Goal: Information Seeking & Learning: Learn about a topic

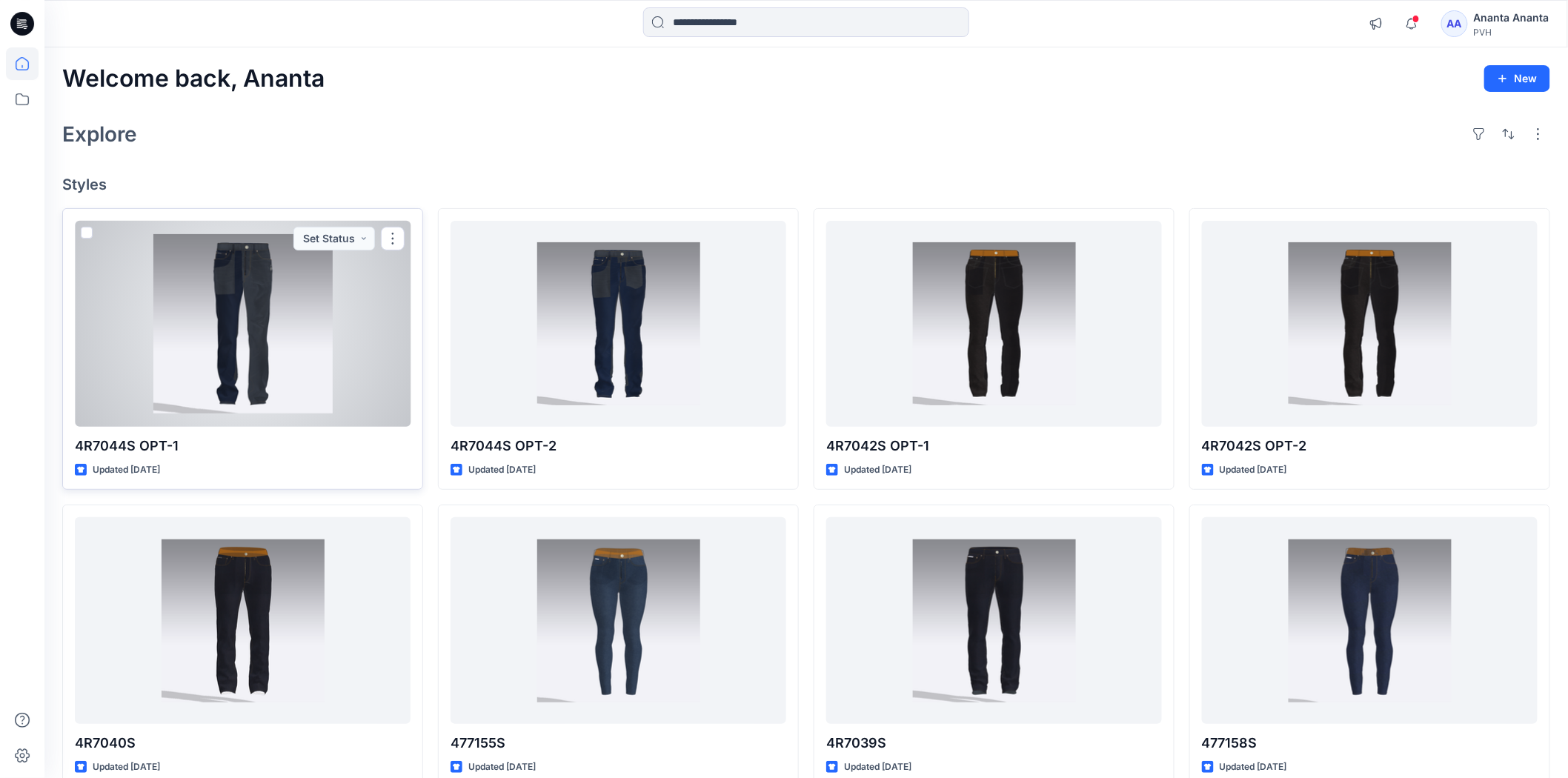
click at [311, 297] on div at bounding box center [243, 324] width 336 height 206
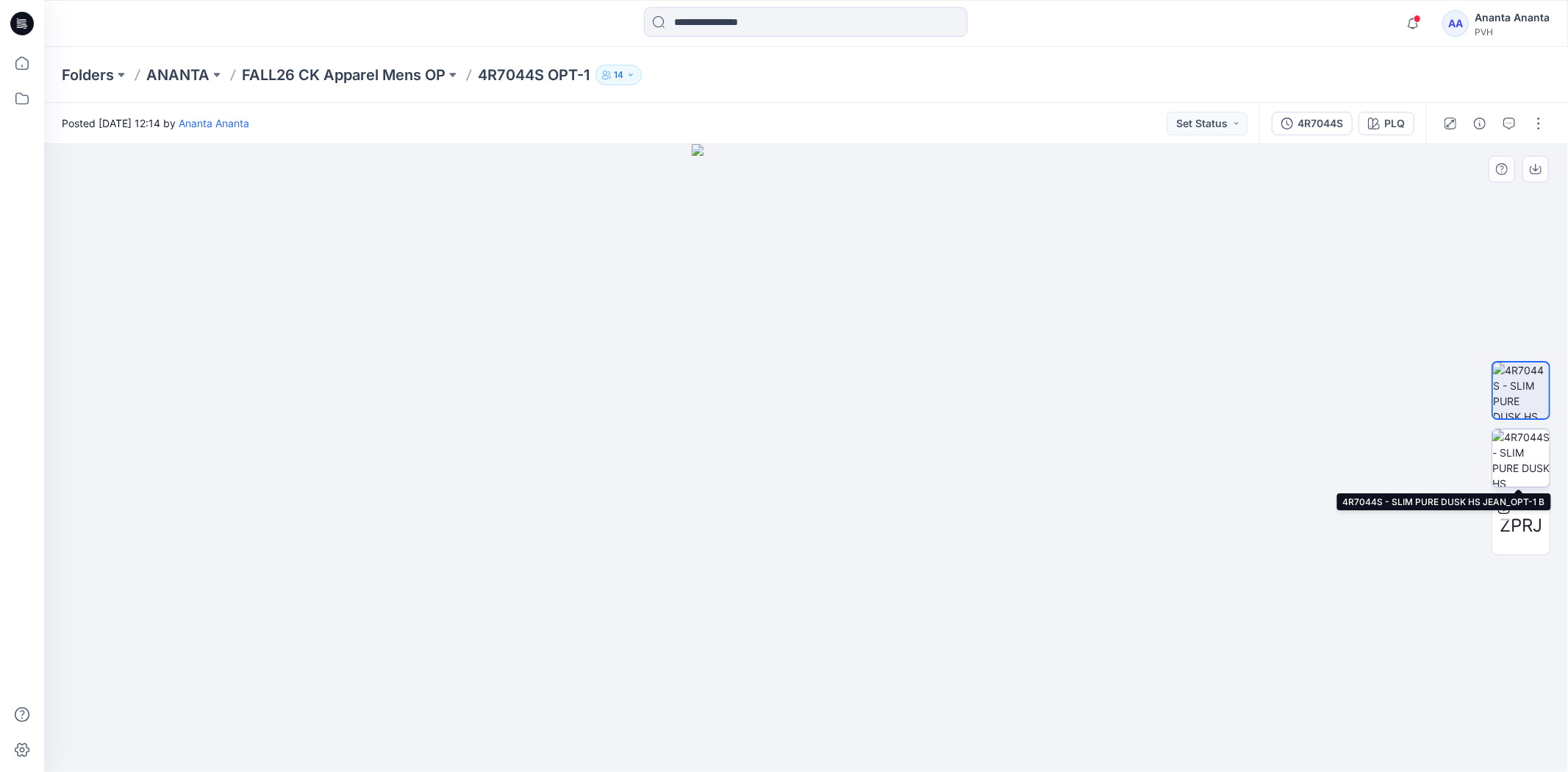
click at [1539, 456] on img at bounding box center [1520, 458] width 57 height 57
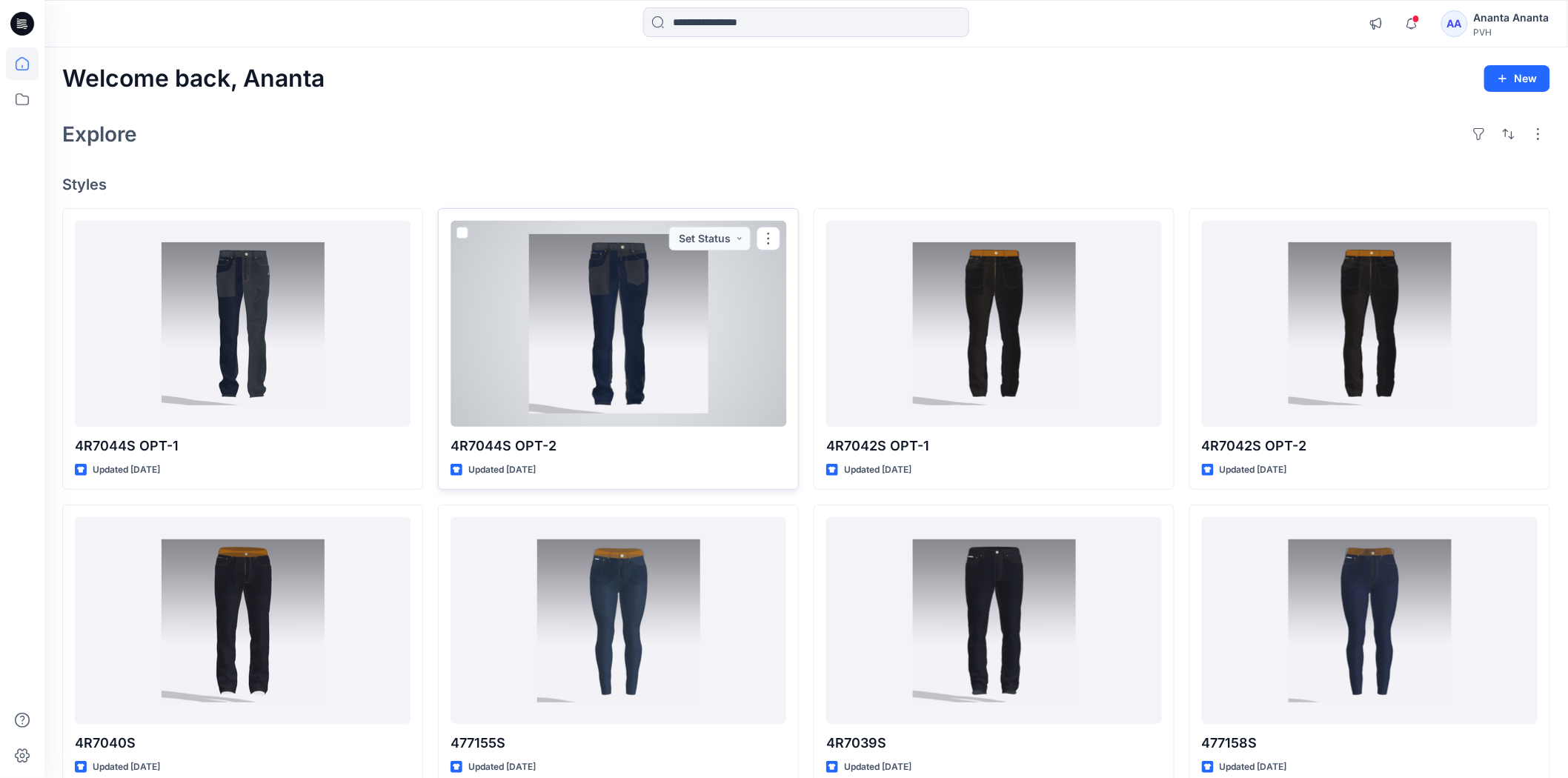
click at [641, 308] on div at bounding box center [618, 324] width 336 height 206
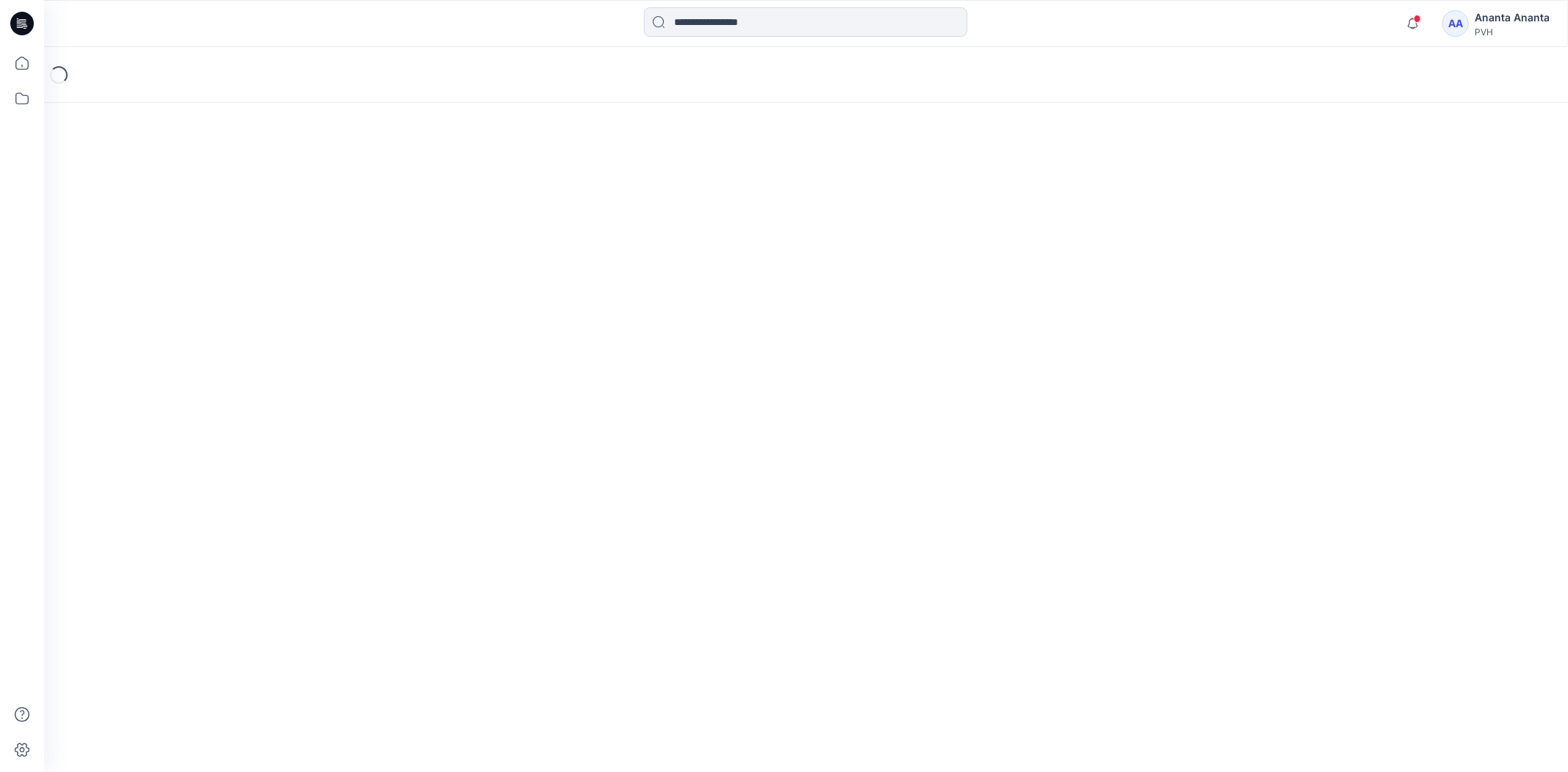
click at [635, 306] on div "Loading..." at bounding box center [806, 409] width 1524 height 725
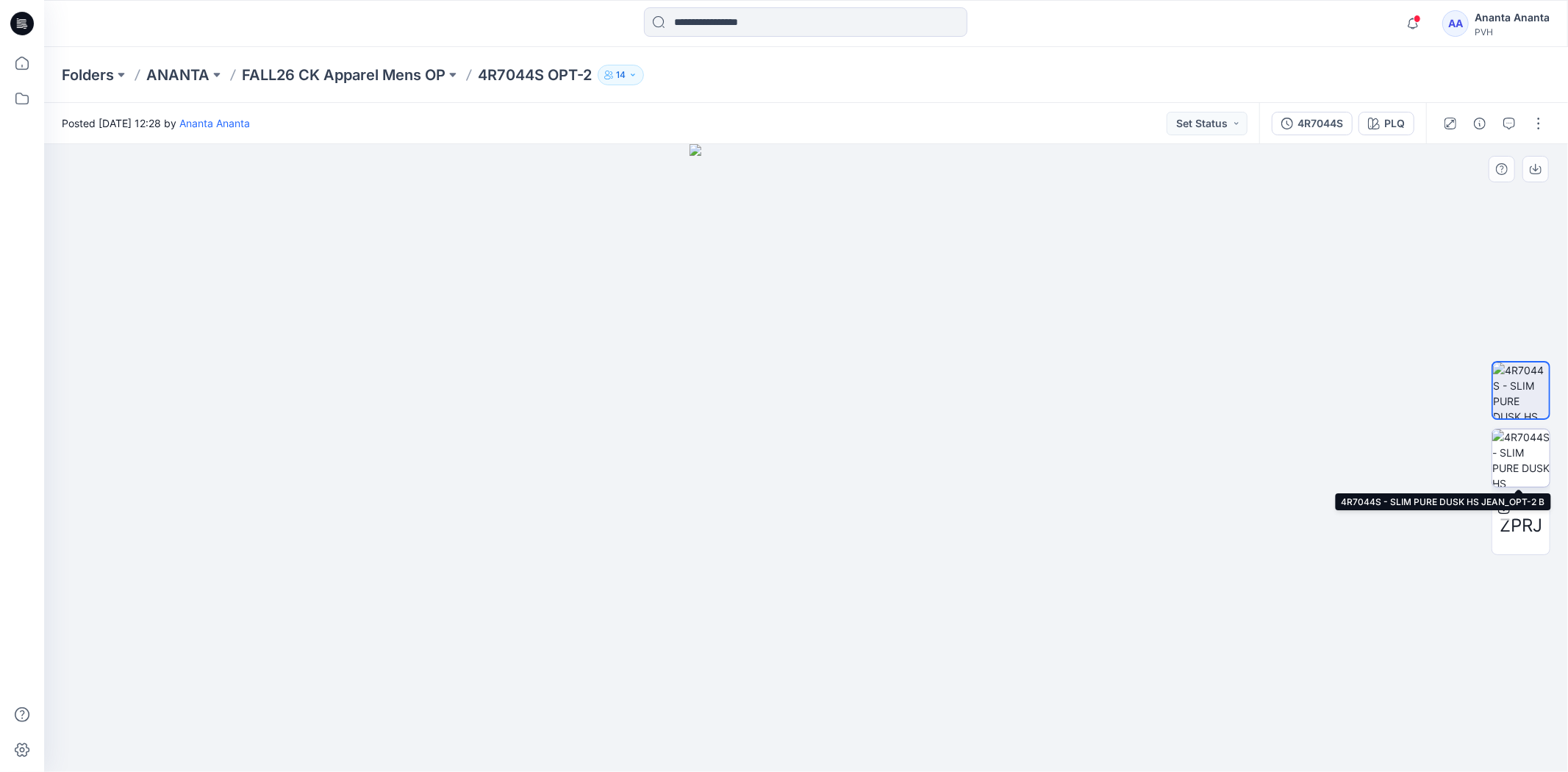
click at [1520, 446] on img at bounding box center [1520, 458] width 57 height 57
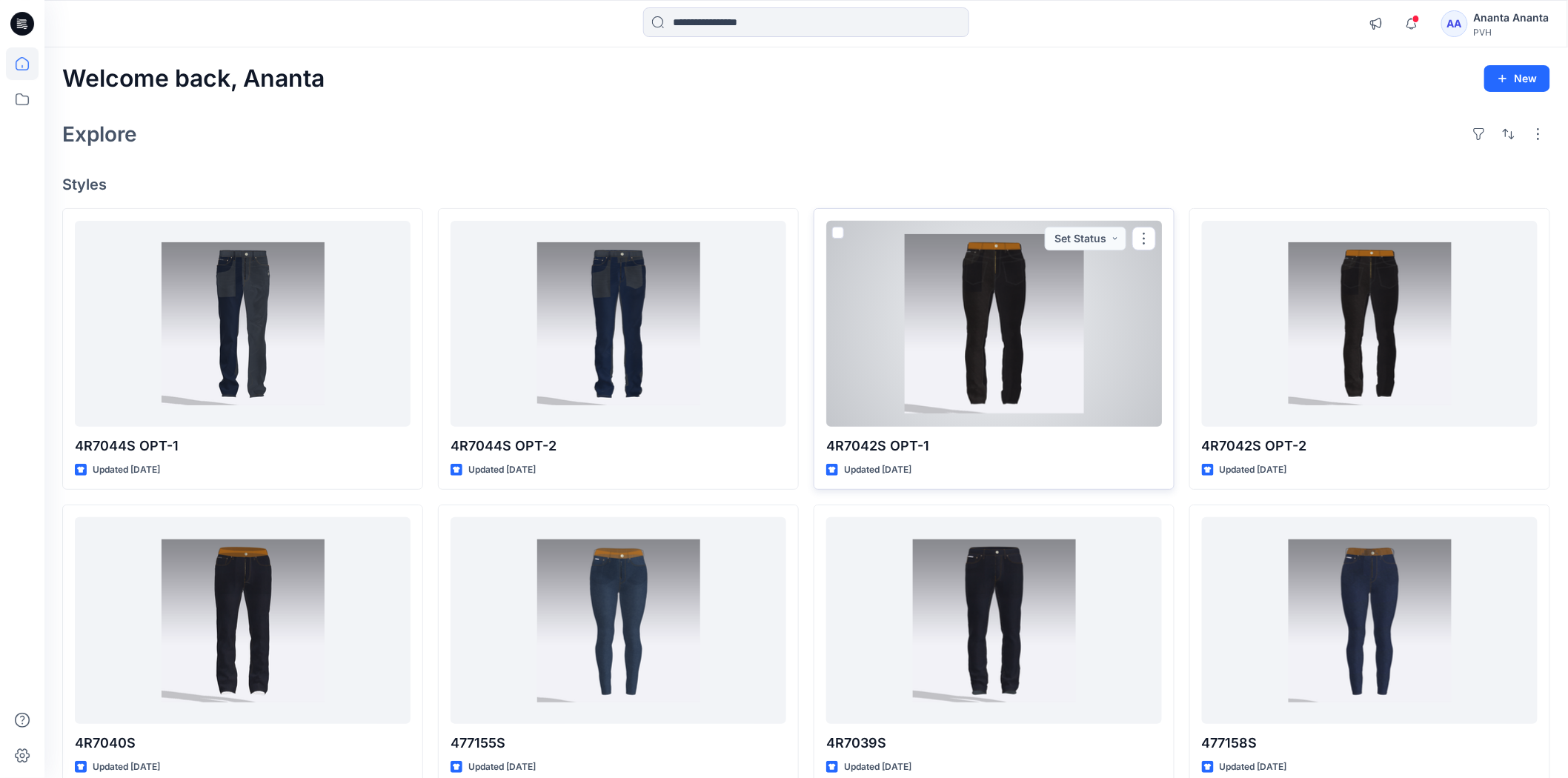
click at [979, 315] on div at bounding box center [994, 324] width 336 height 206
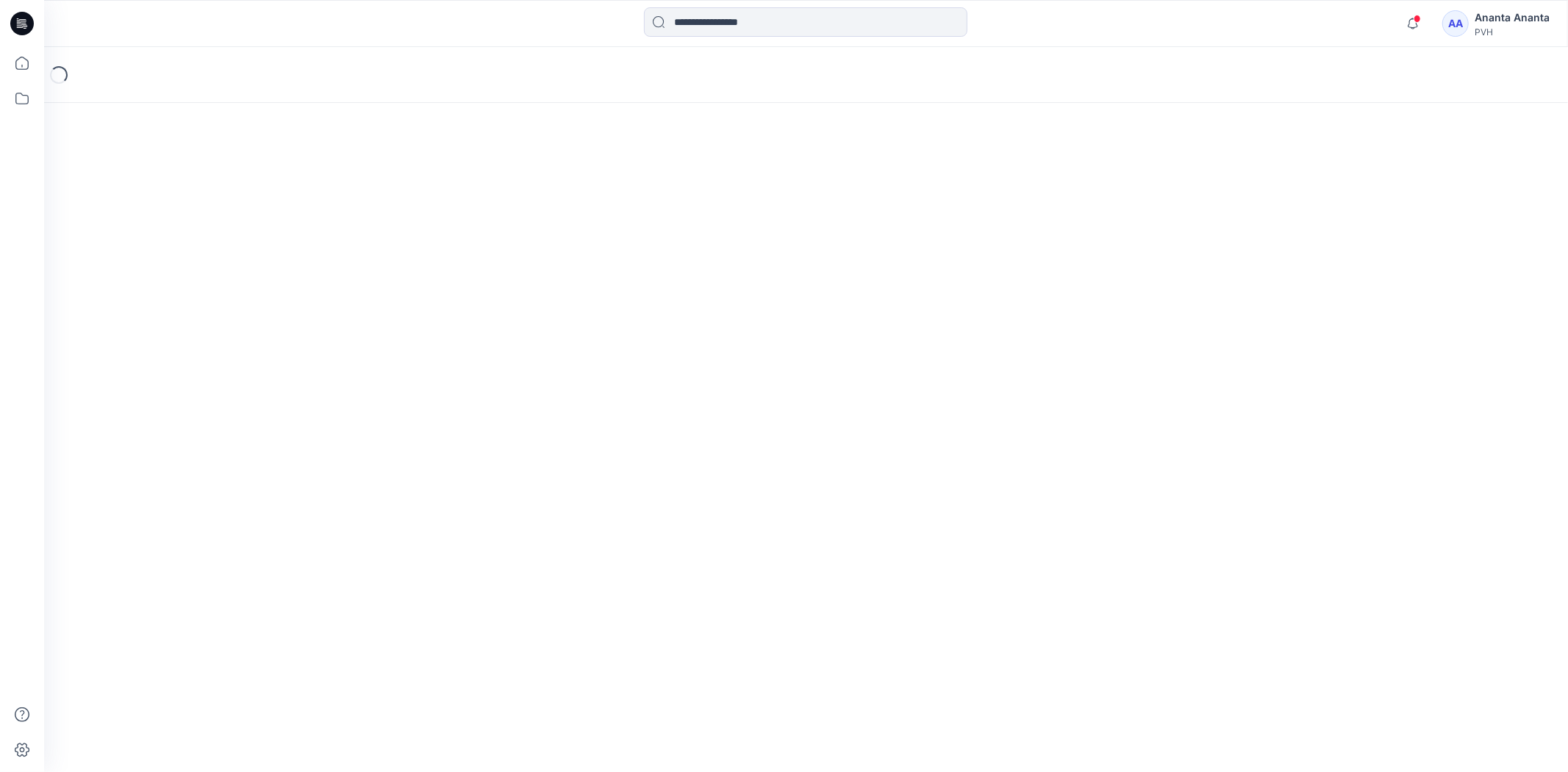
click at [970, 312] on div "Loading..." at bounding box center [806, 409] width 1524 height 725
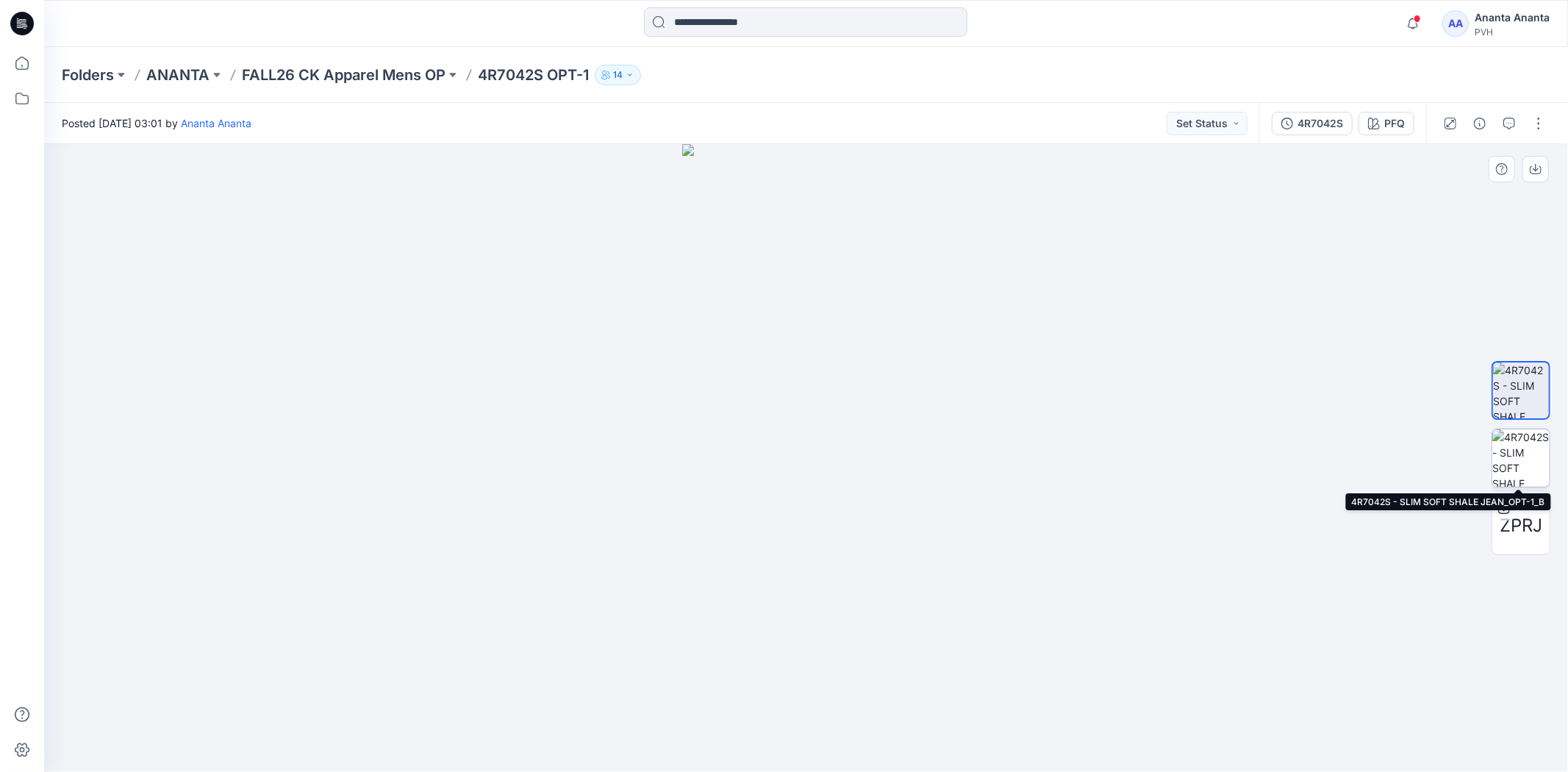
click at [1525, 443] on img at bounding box center [1520, 458] width 57 height 57
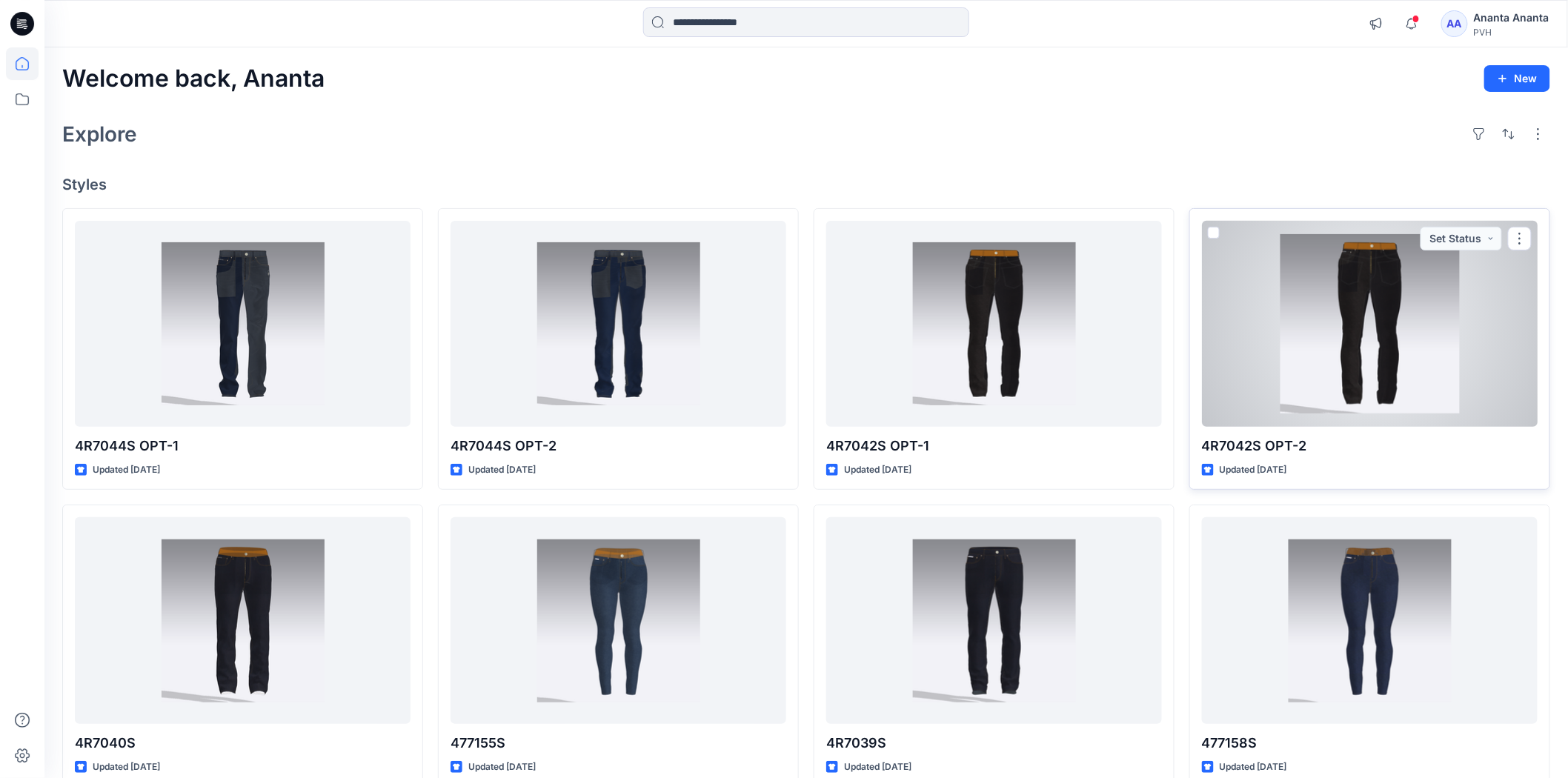
click at [1283, 352] on div at bounding box center [1370, 324] width 336 height 206
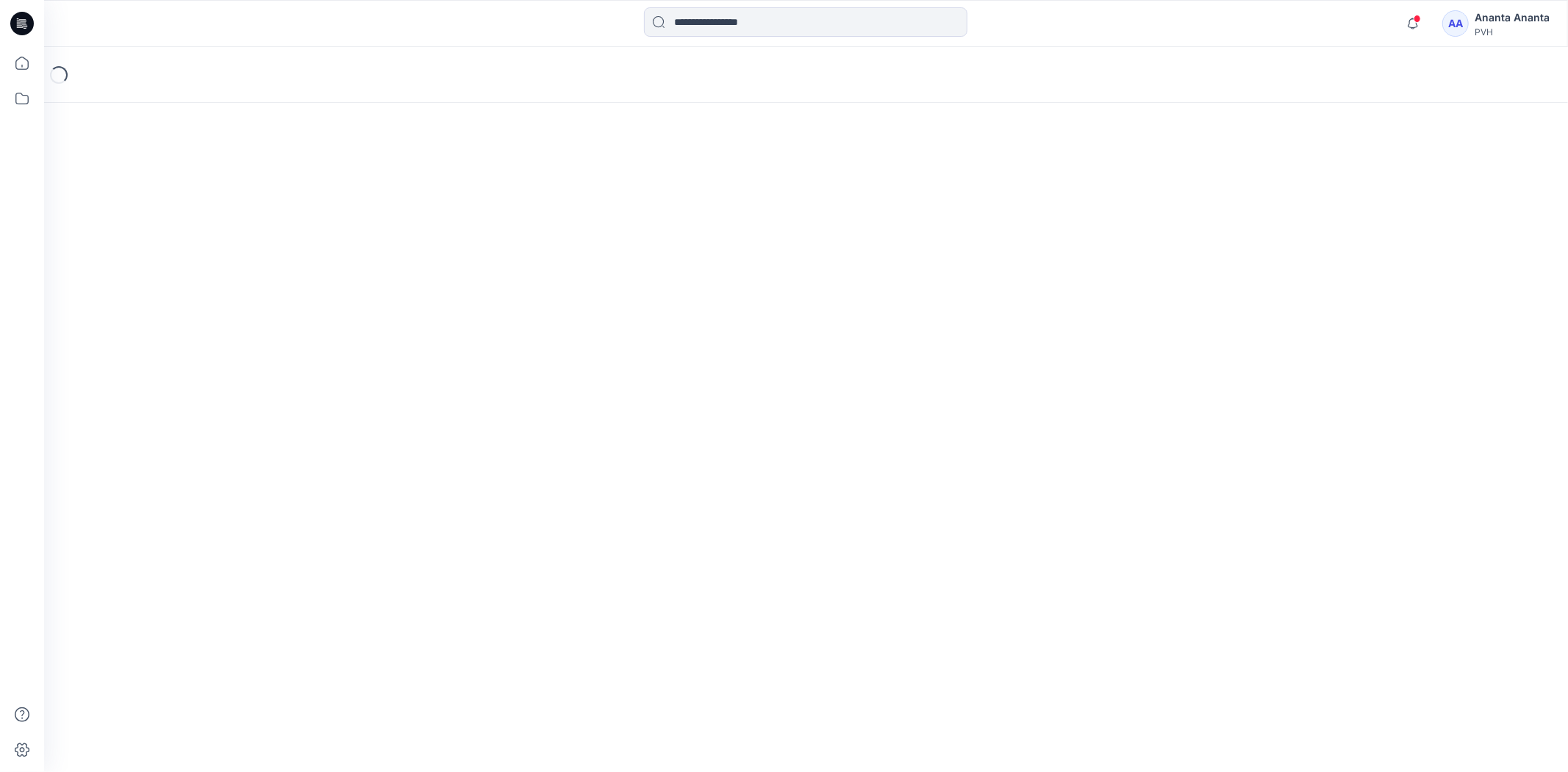
click at [1272, 348] on div "Loading..." at bounding box center [806, 409] width 1524 height 725
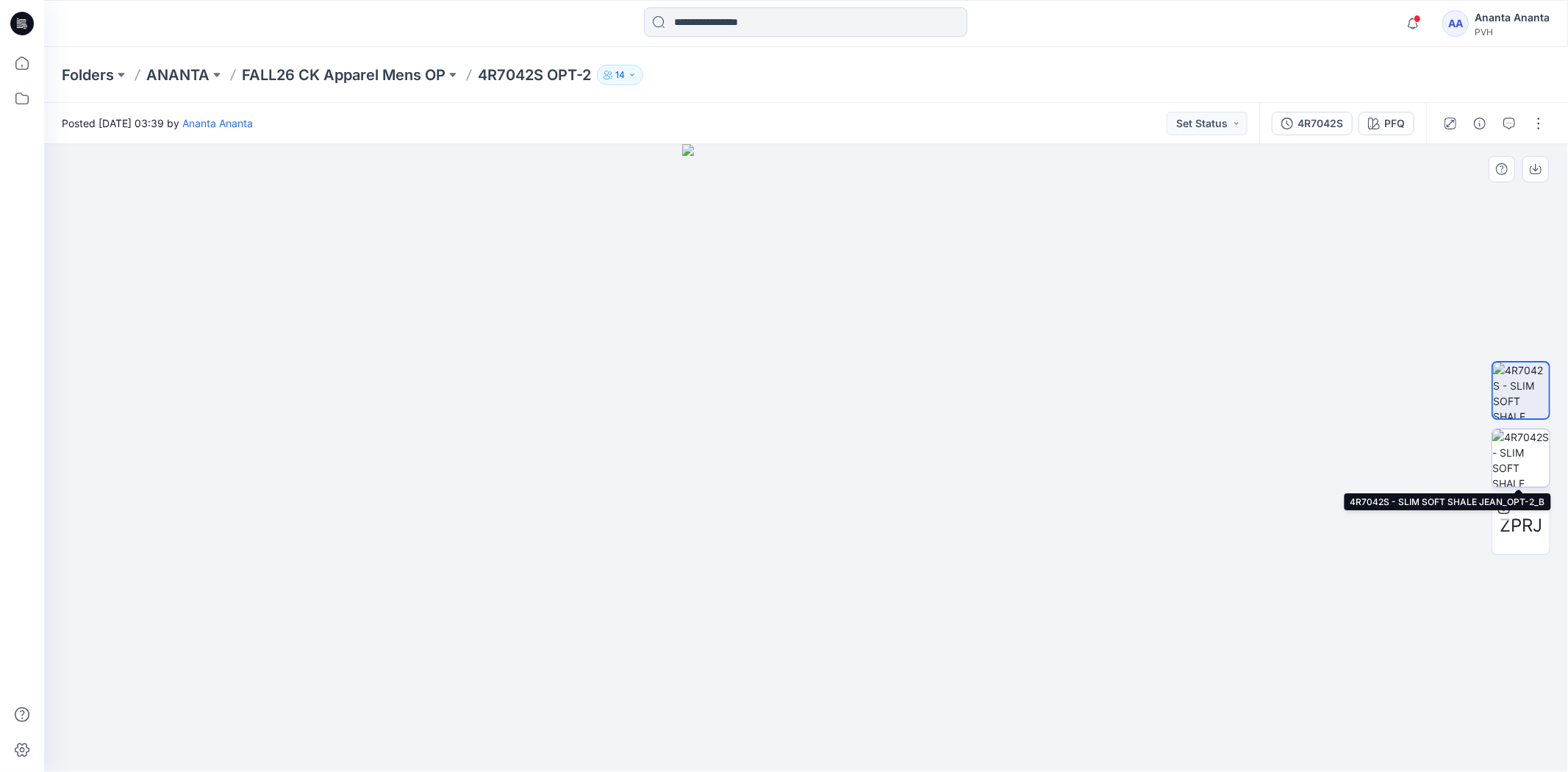
click at [1512, 458] on img at bounding box center [1520, 458] width 57 height 57
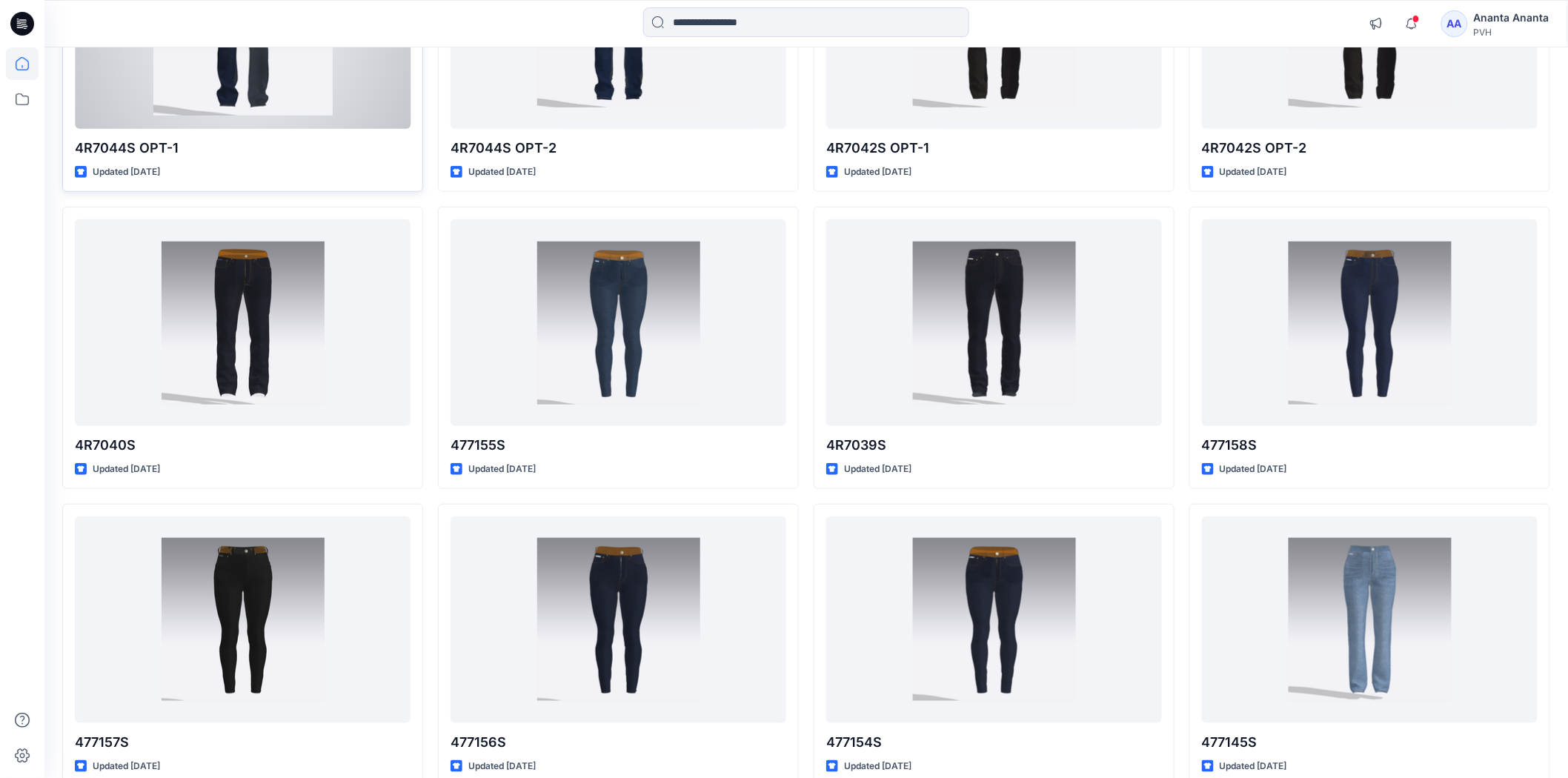
scroll to position [329, 0]
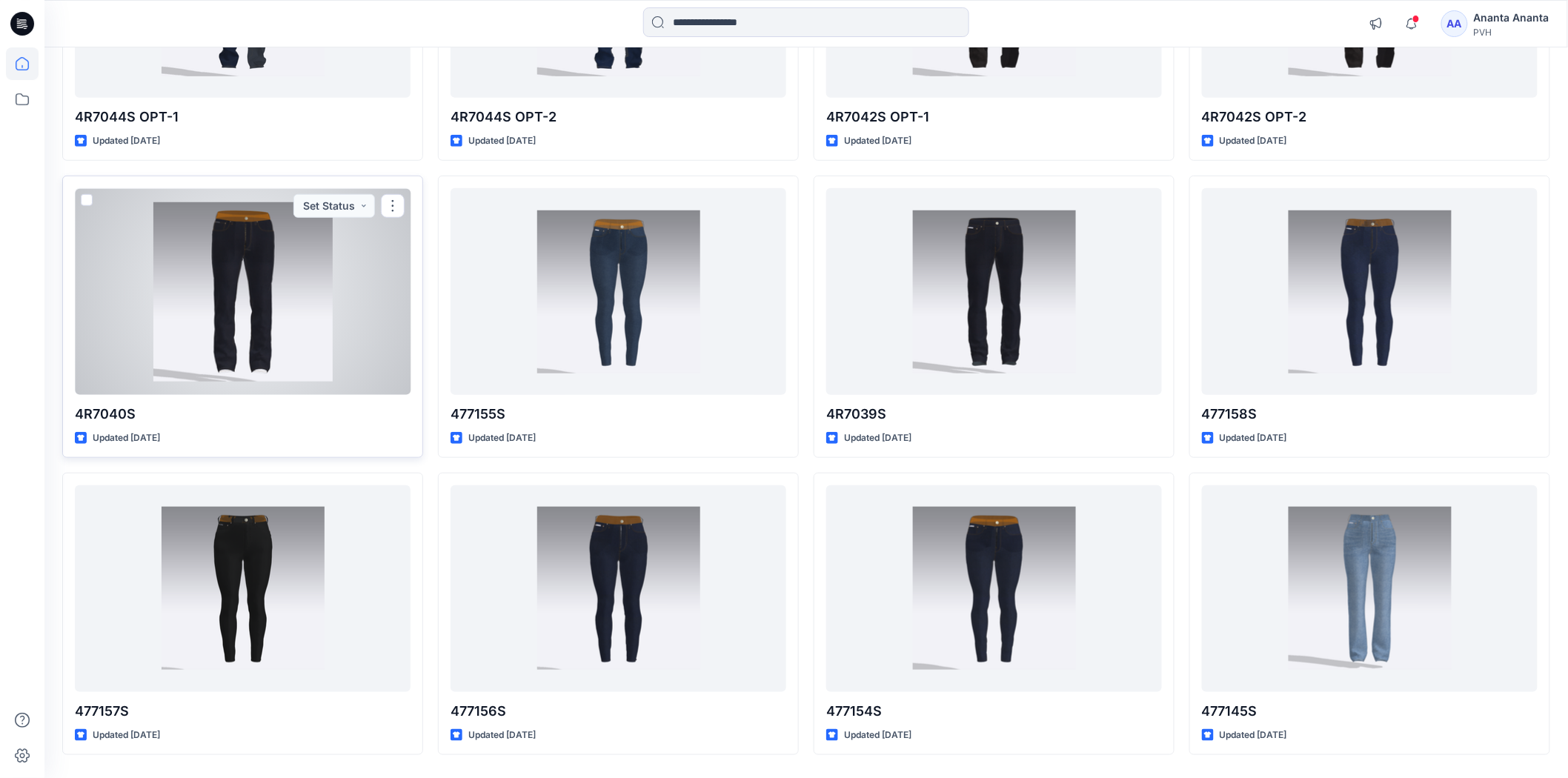
click at [262, 289] on div at bounding box center [243, 291] width 336 height 206
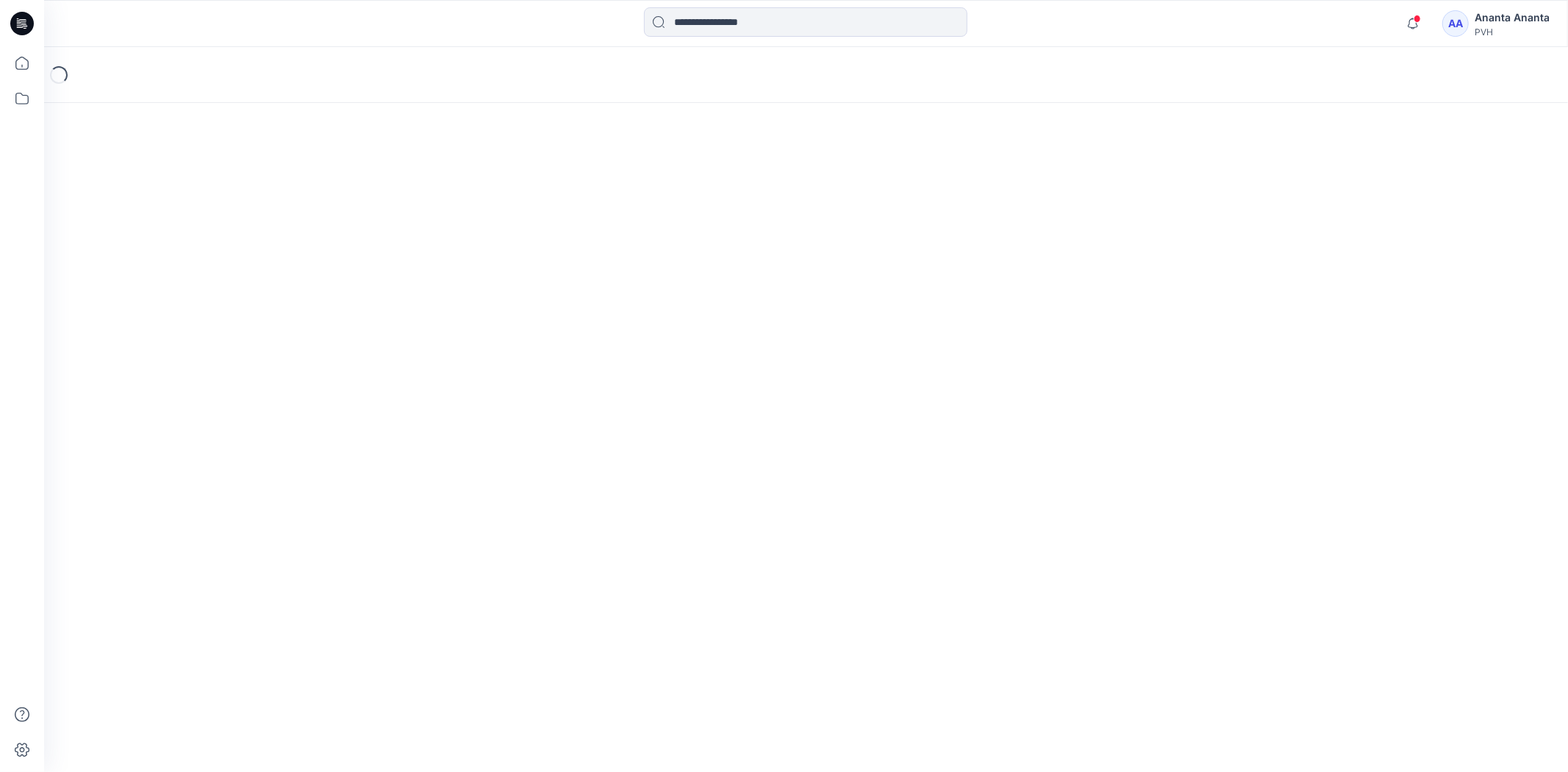
click at [260, 287] on div "Loading..." at bounding box center [806, 409] width 1524 height 725
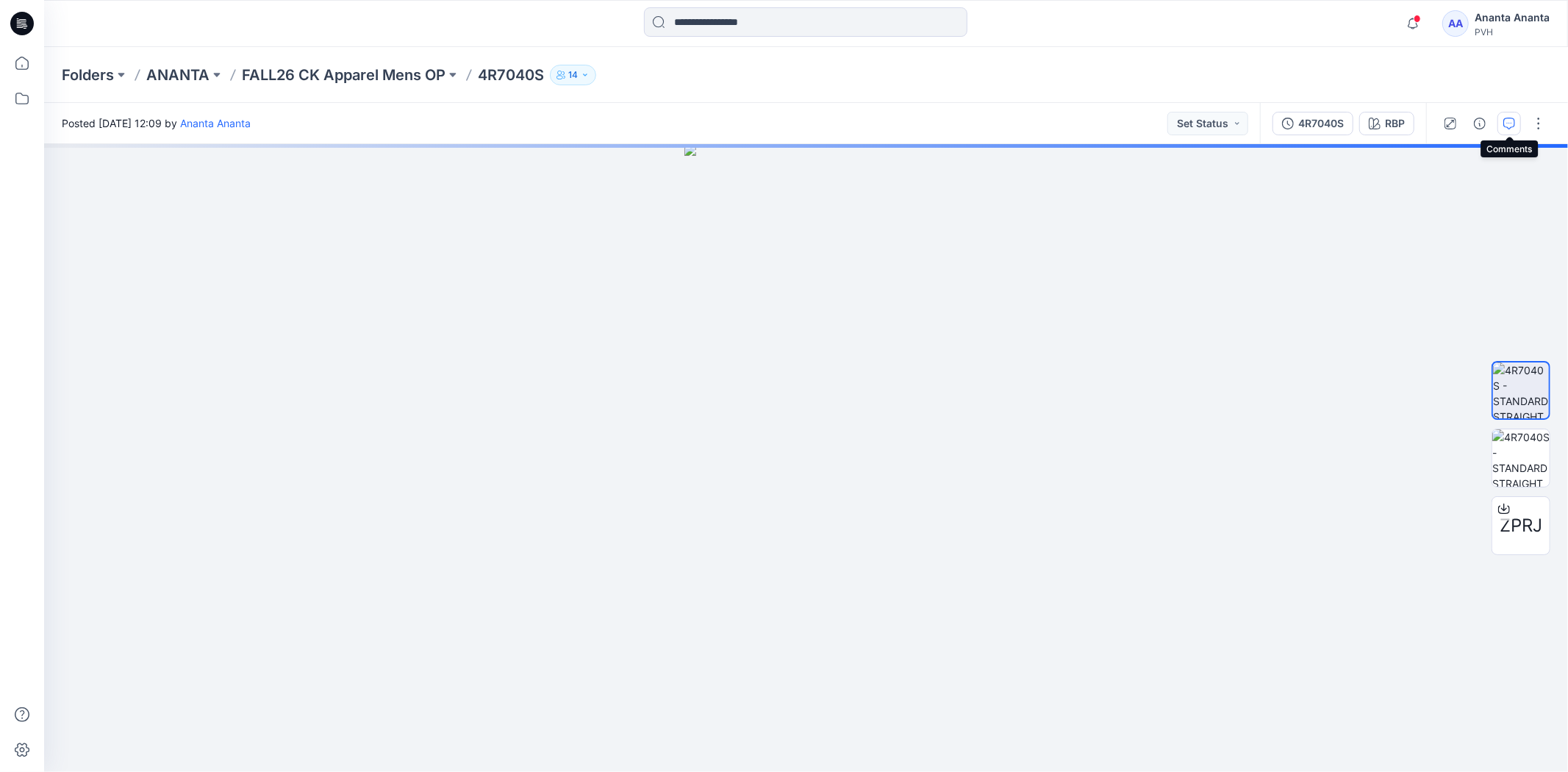
click at [1517, 122] on button "button" at bounding box center [1509, 123] width 24 height 24
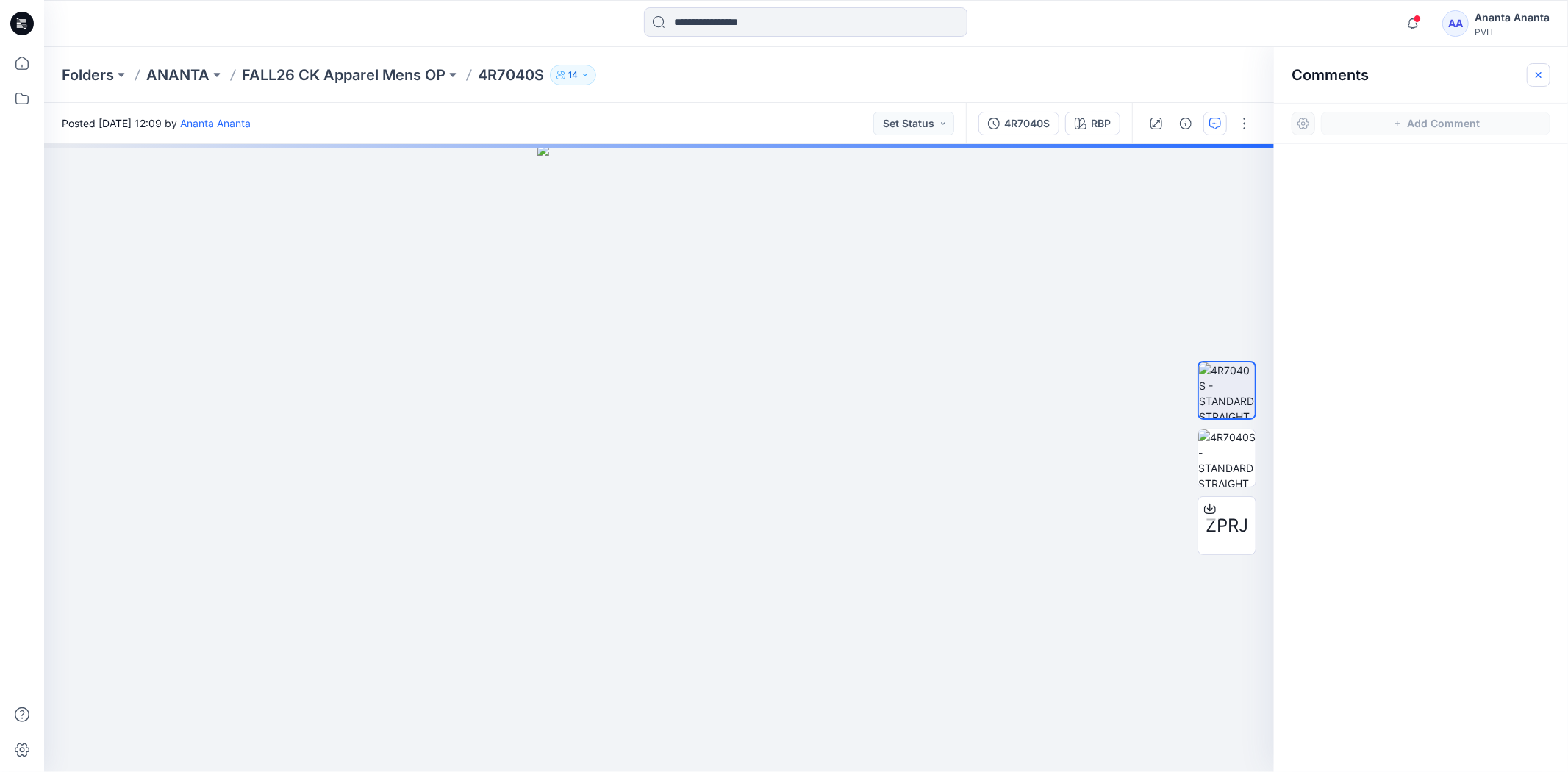
click at [1539, 75] on icon "button" at bounding box center [1538, 74] width 6 height 6
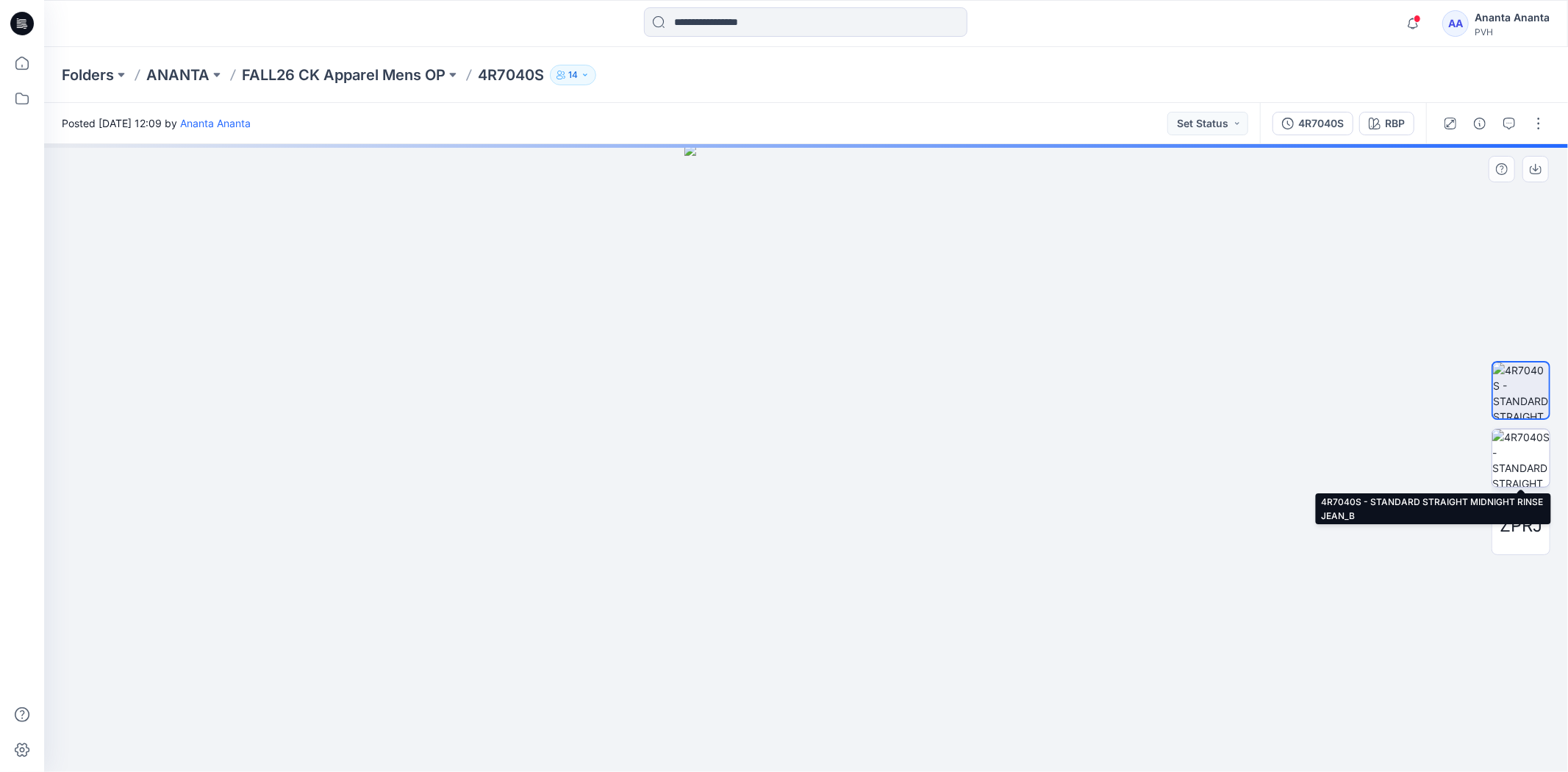
click at [1520, 452] on img at bounding box center [1520, 458] width 57 height 57
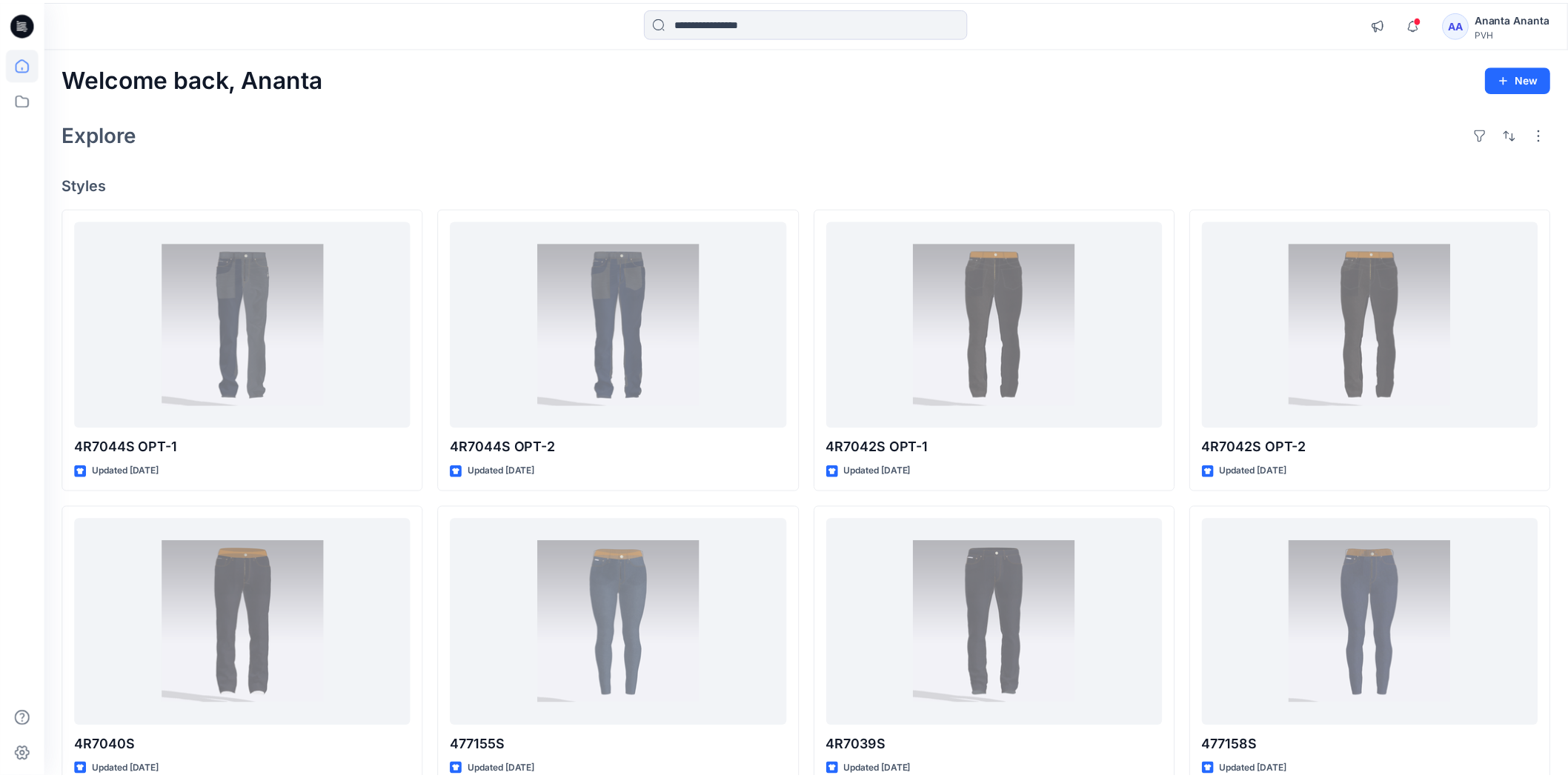
scroll to position [329, 0]
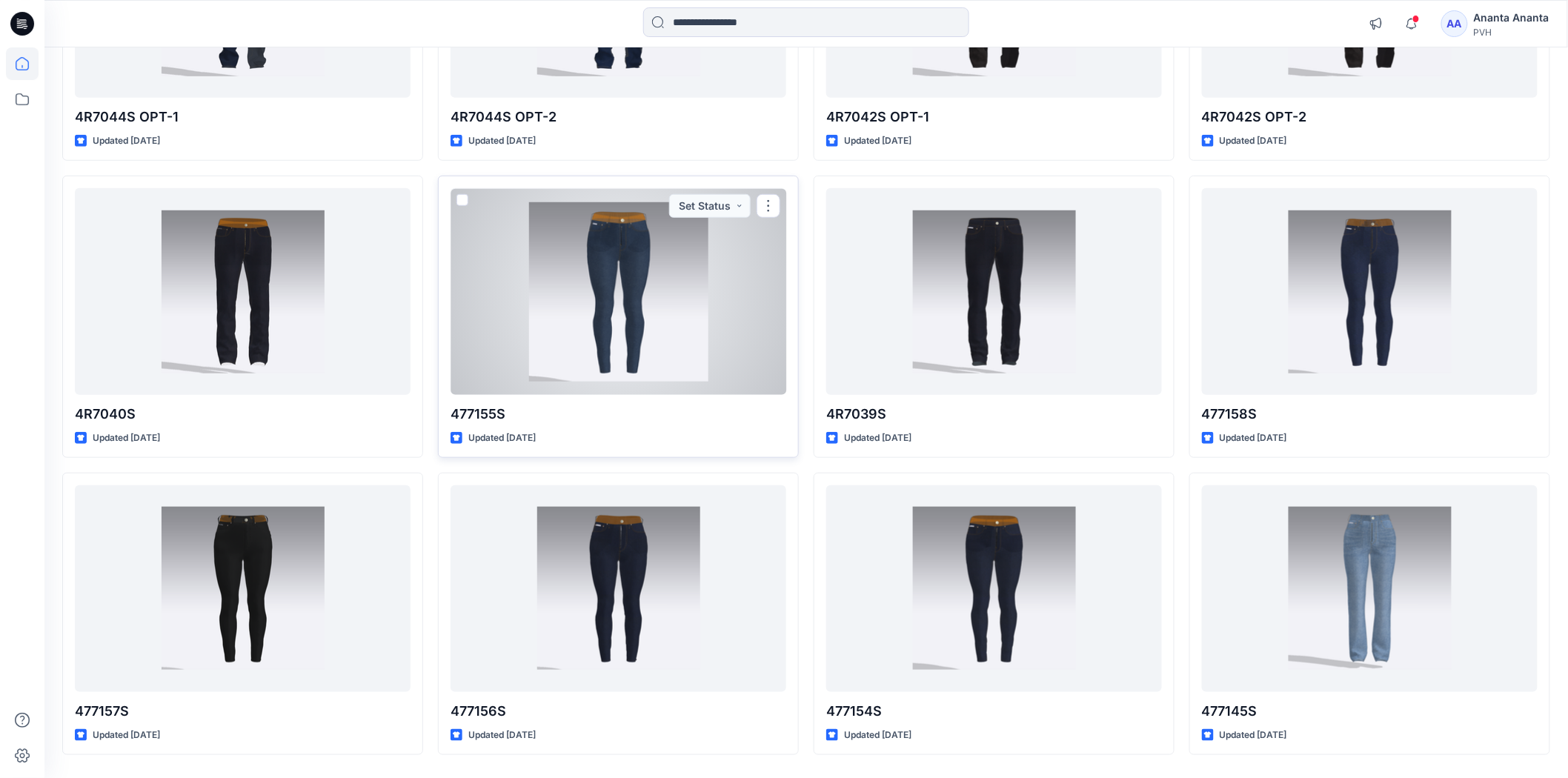
click at [635, 330] on div at bounding box center [618, 291] width 336 height 206
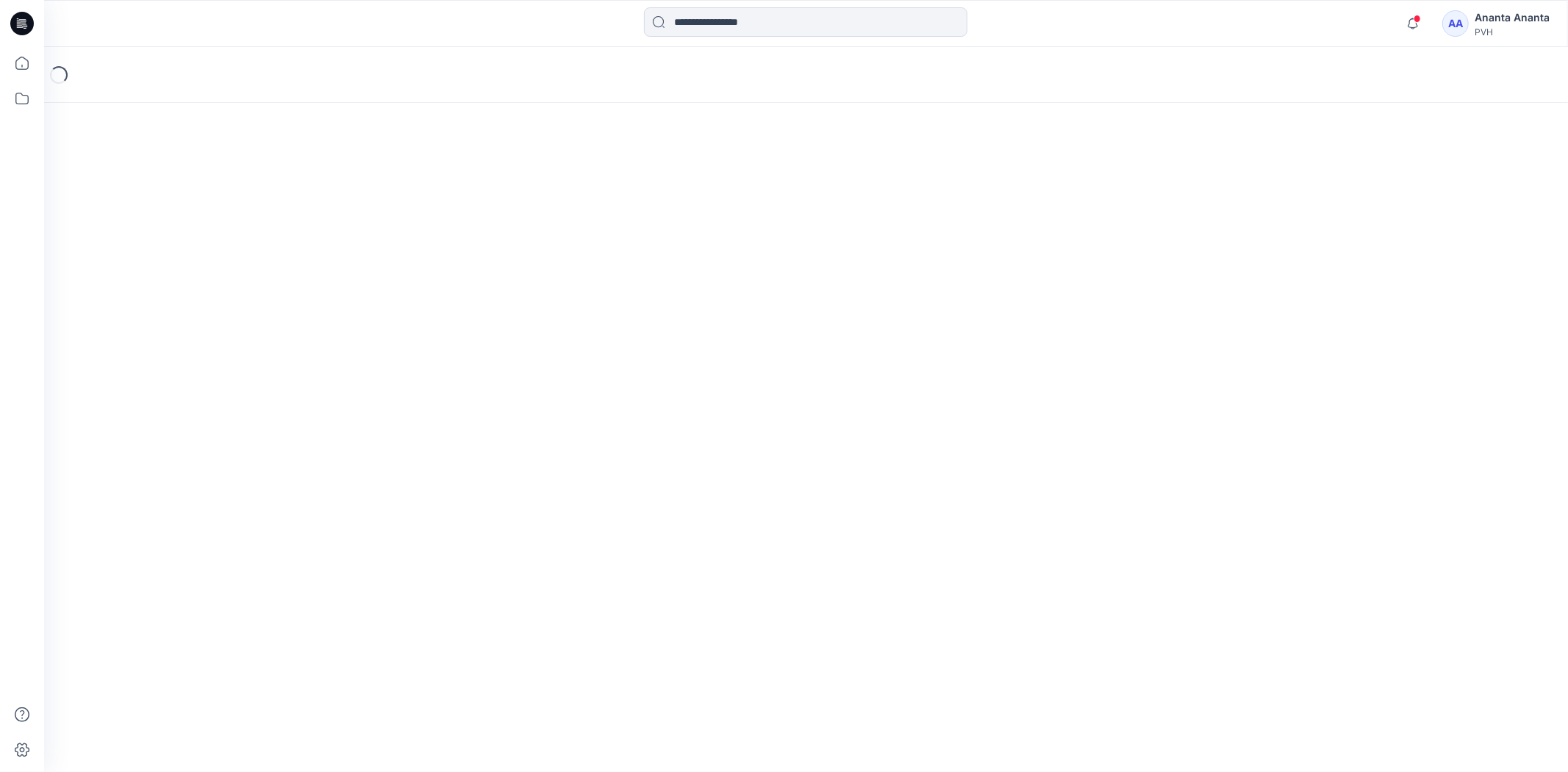
click at [630, 328] on div "Loading..." at bounding box center [806, 409] width 1524 height 725
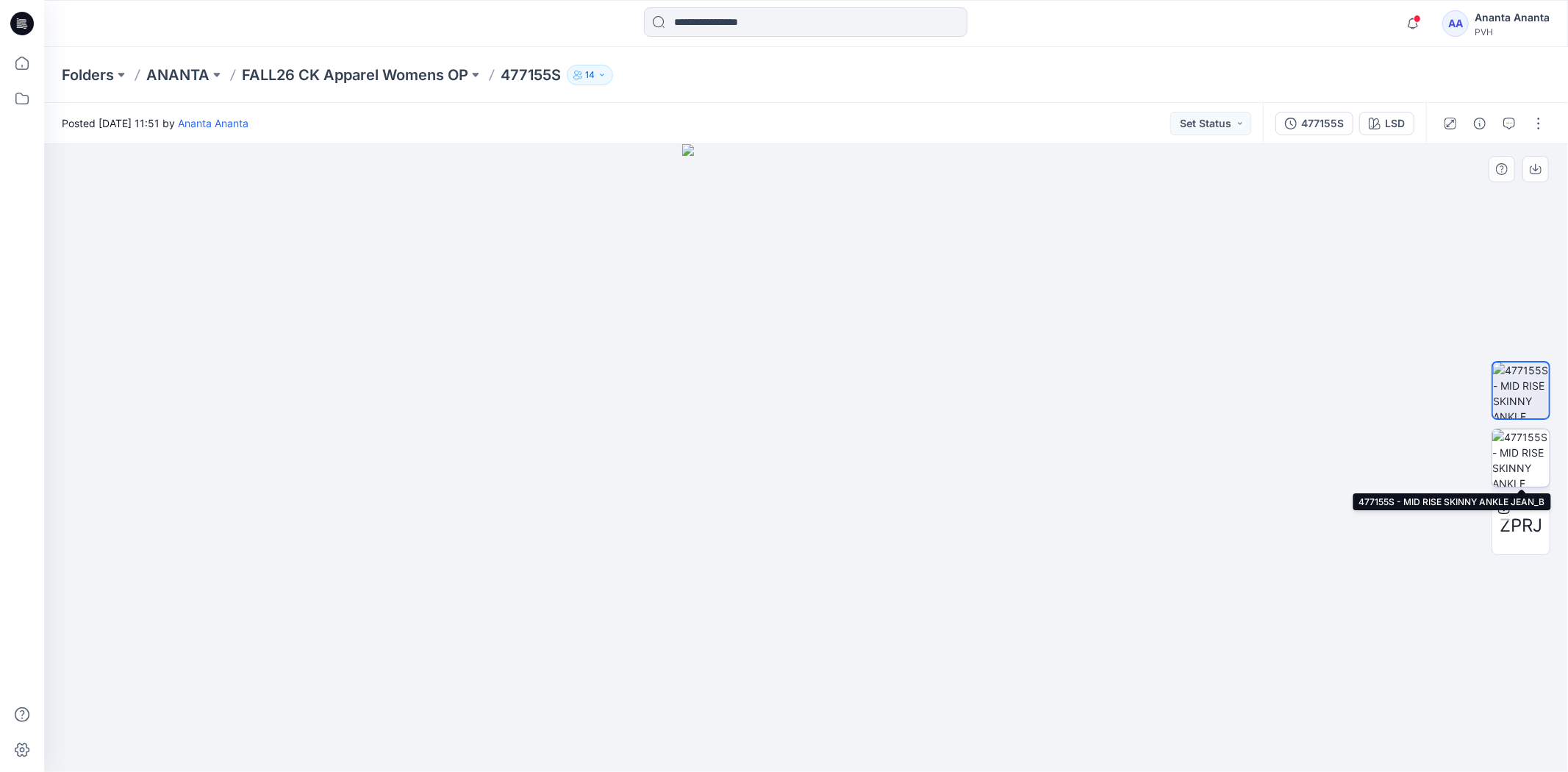
click at [1517, 451] on img at bounding box center [1520, 458] width 57 height 57
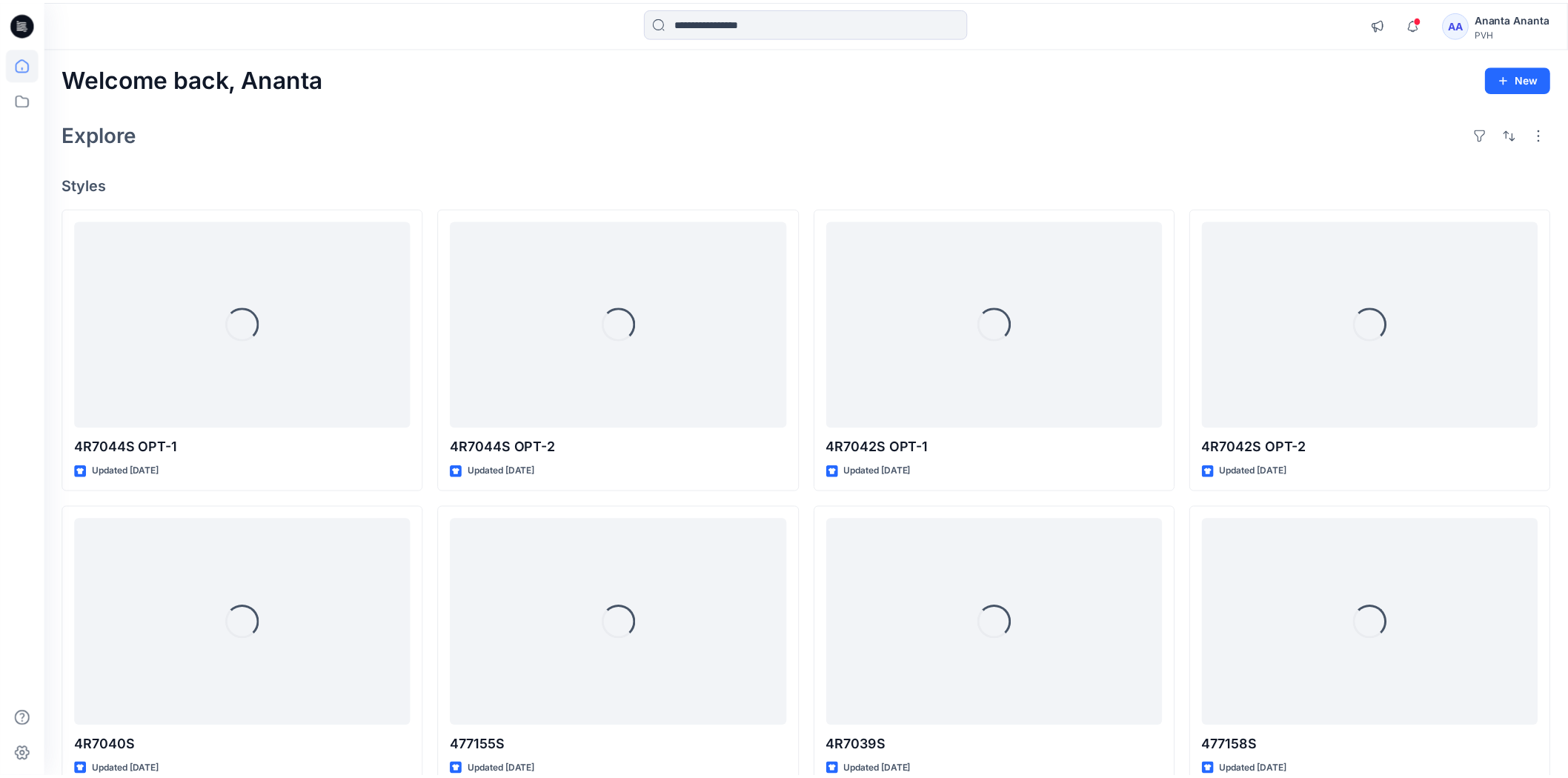
scroll to position [329, 0]
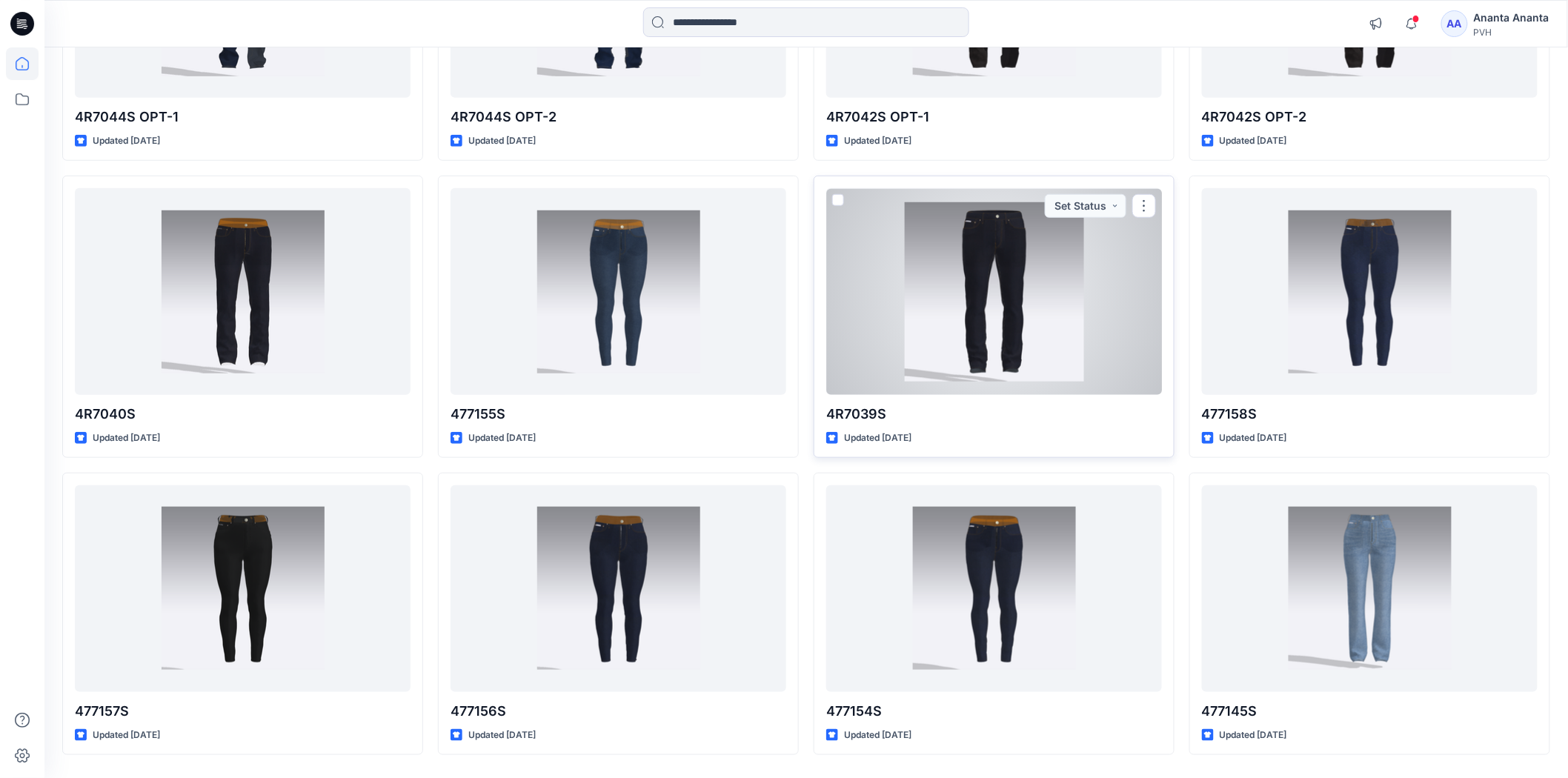
click at [1058, 312] on div at bounding box center [994, 291] width 336 height 206
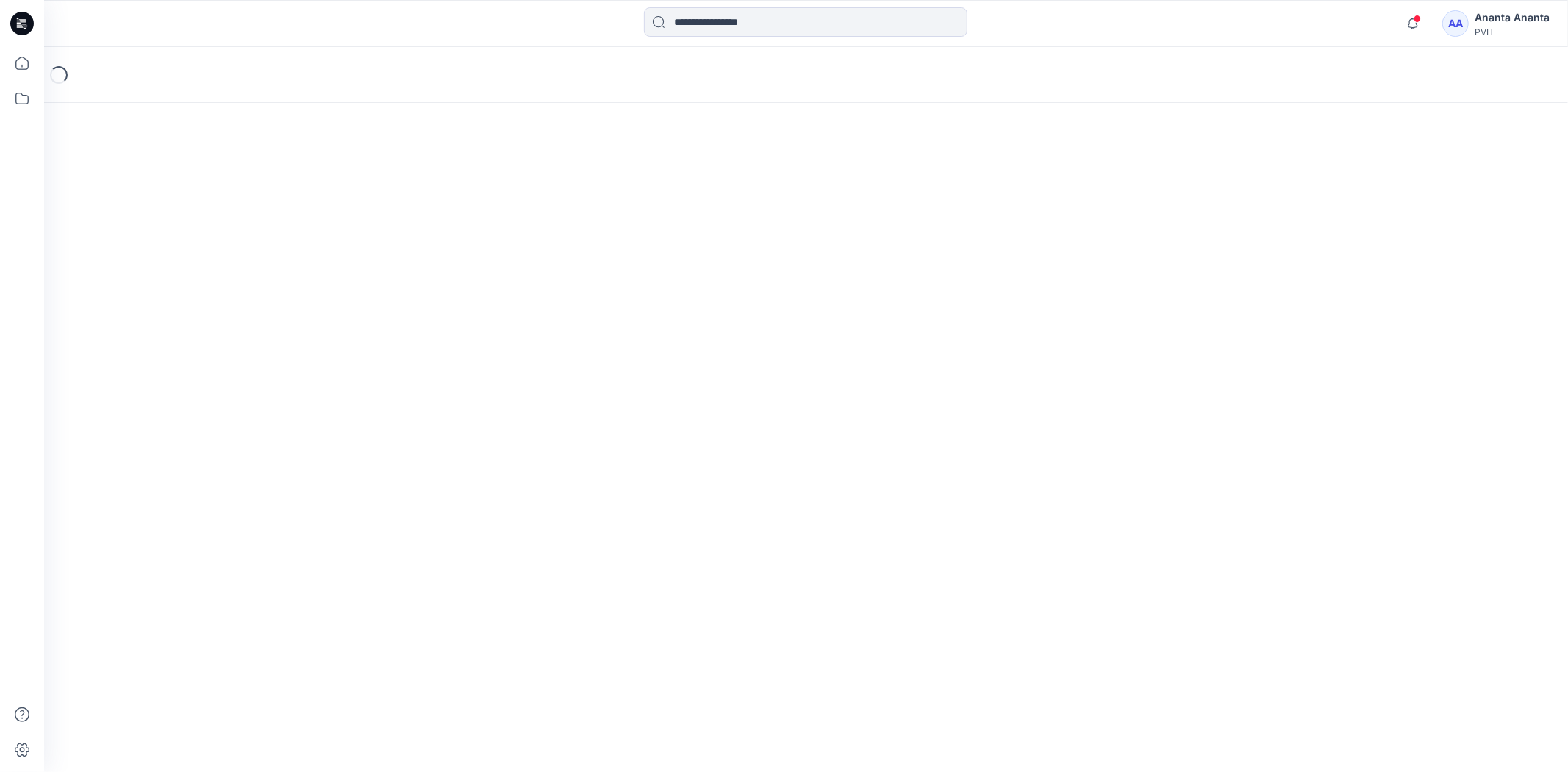
click at [1049, 310] on div "Loading..." at bounding box center [806, 409] width 1524 height 725
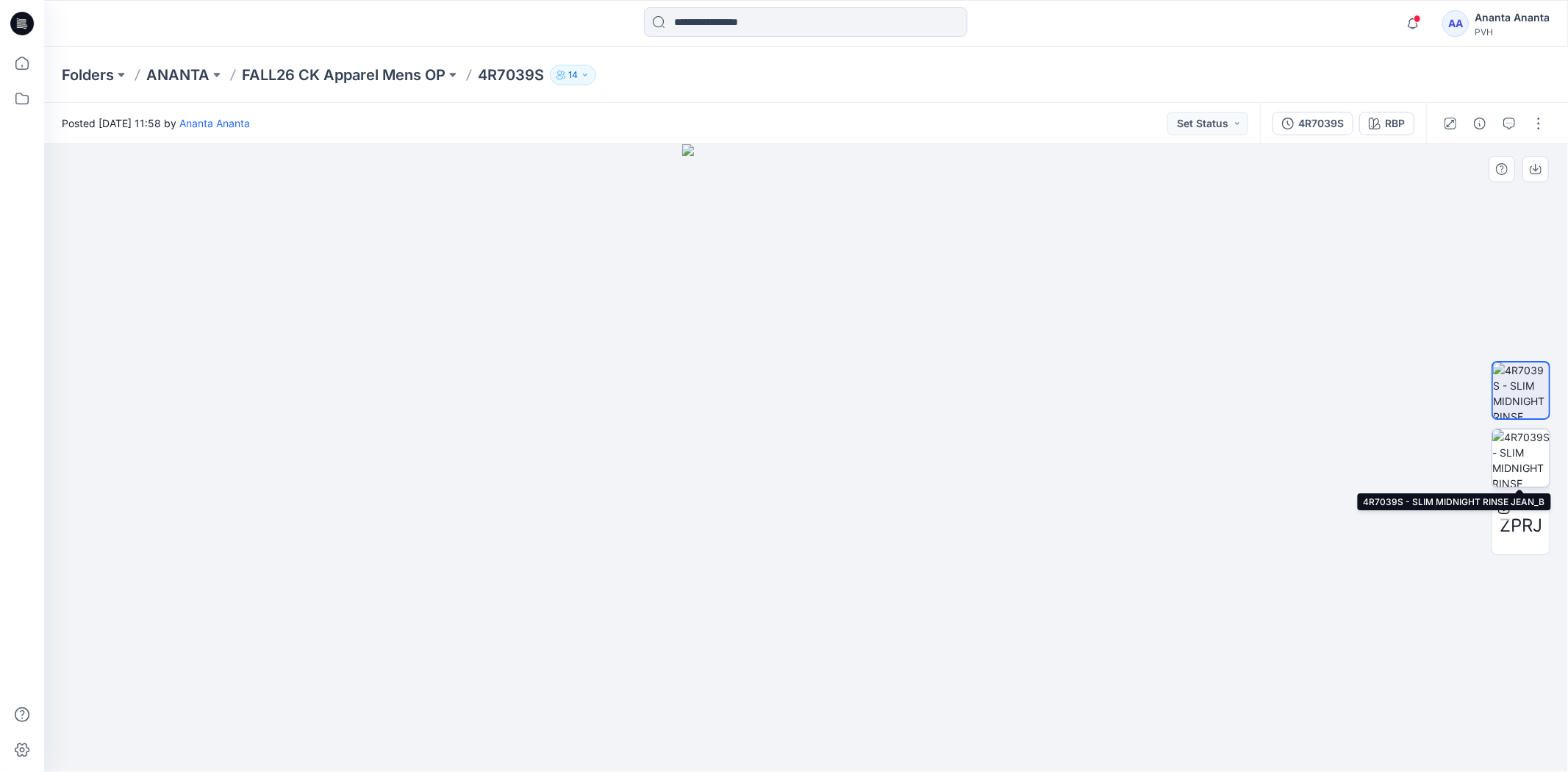
click at [1517, 441] on img at bounding box center [1520, 458] width 57 height 57
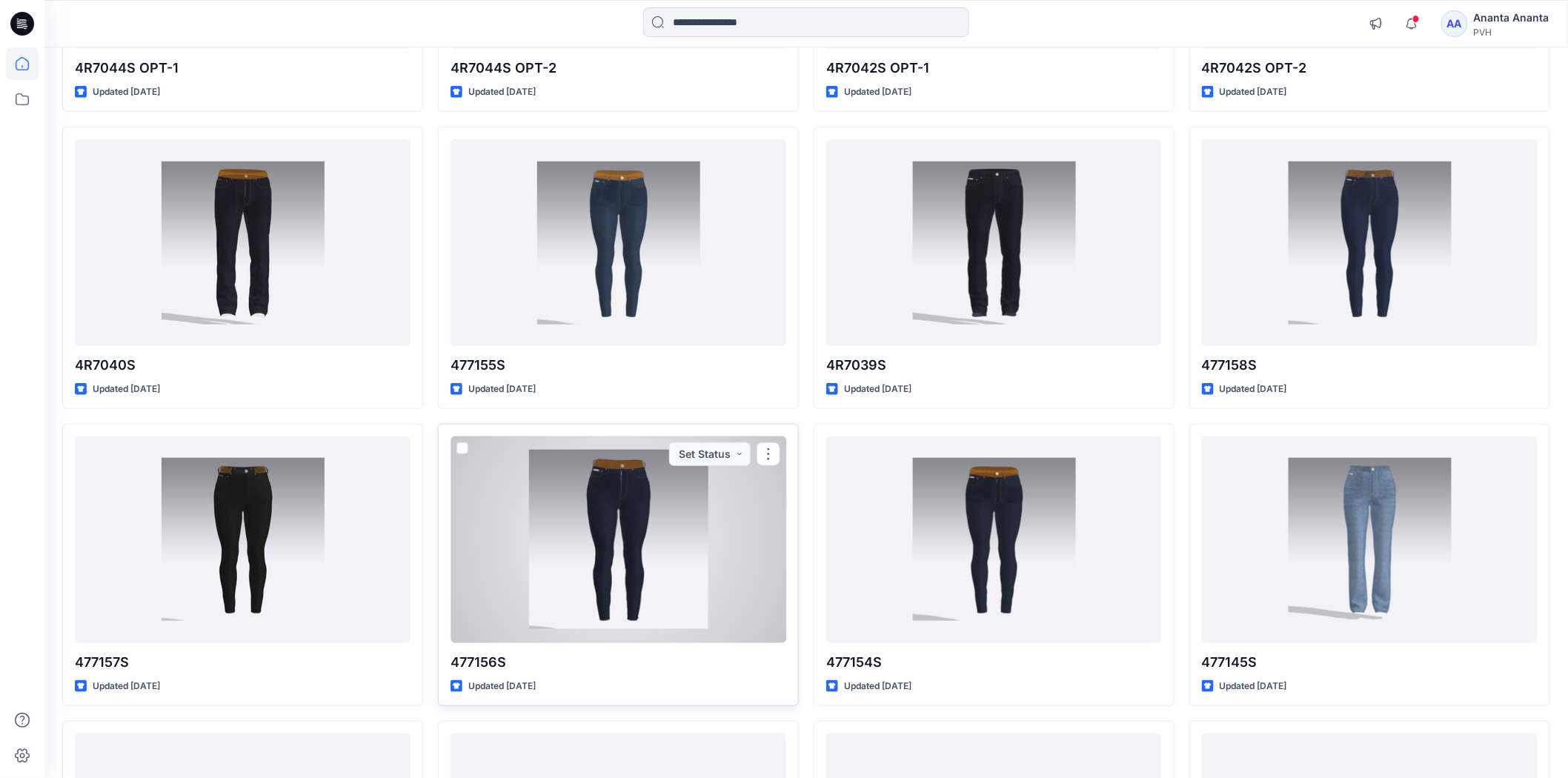
scroll to position [295, 0]
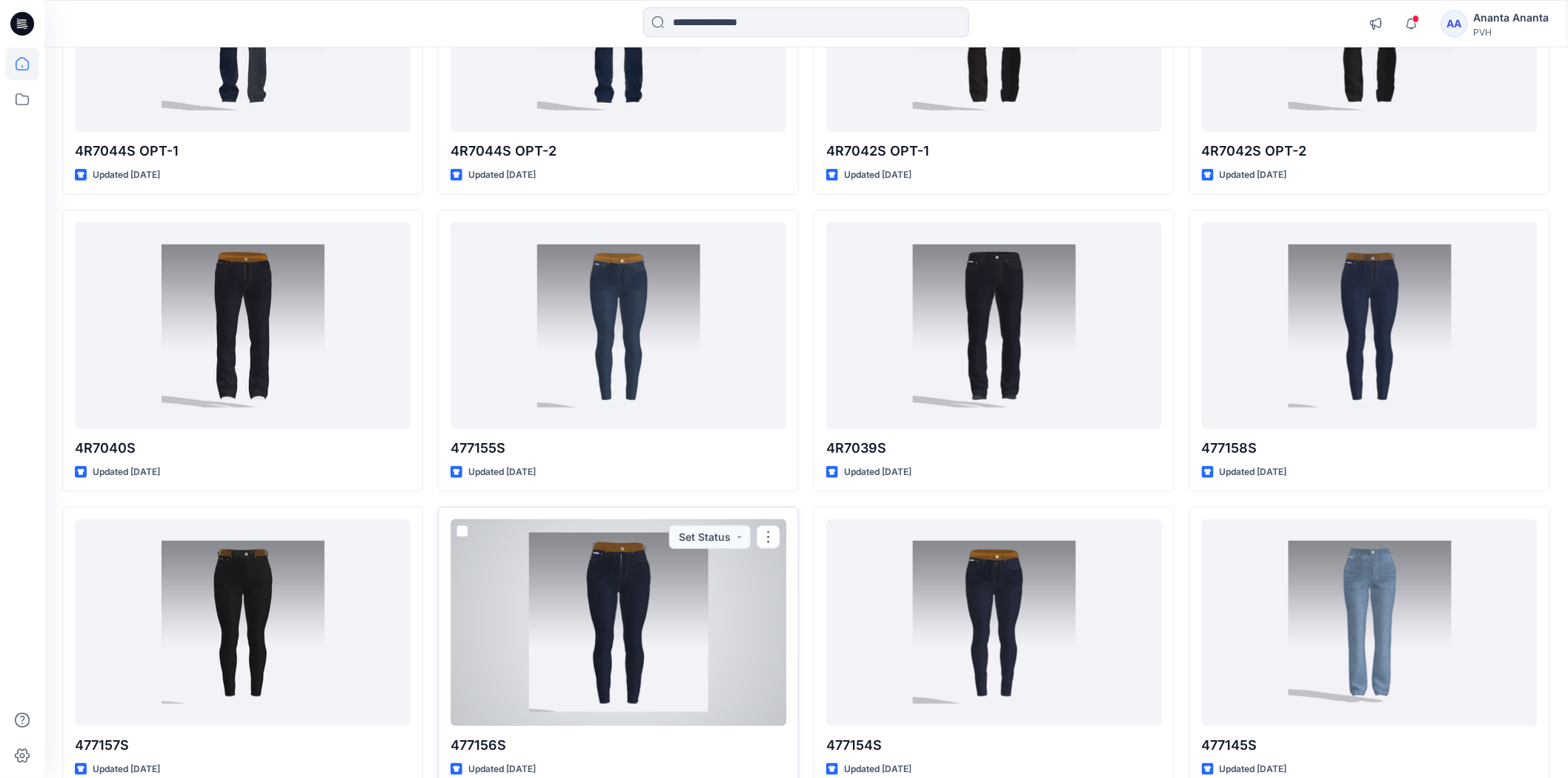
click at [615, 581] on div at bounding box center [618, 622] width 336 height 206
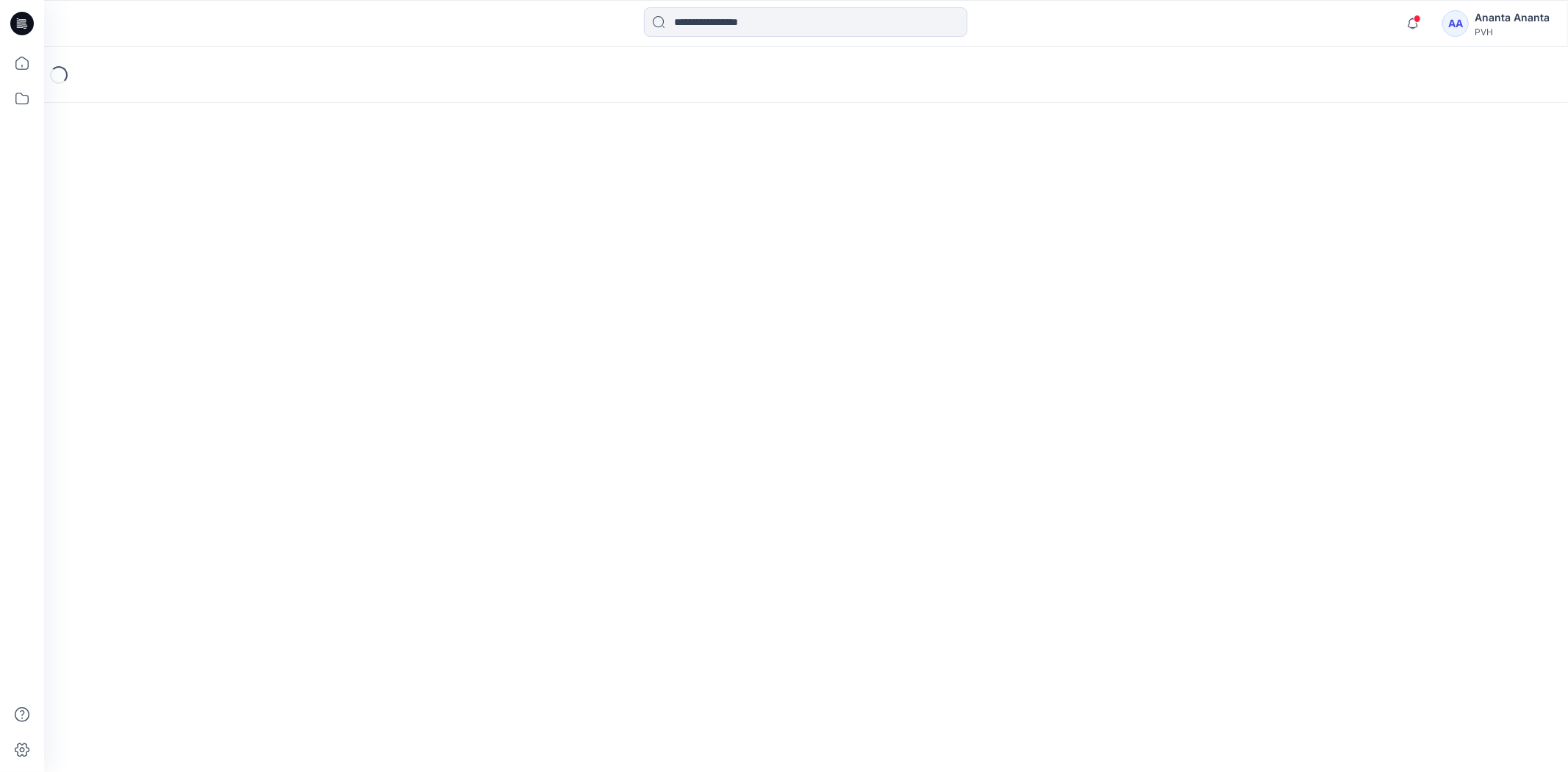
click at [610, 577] on div "Loading..." at bounding box center [806, 409] width 1524 height 725
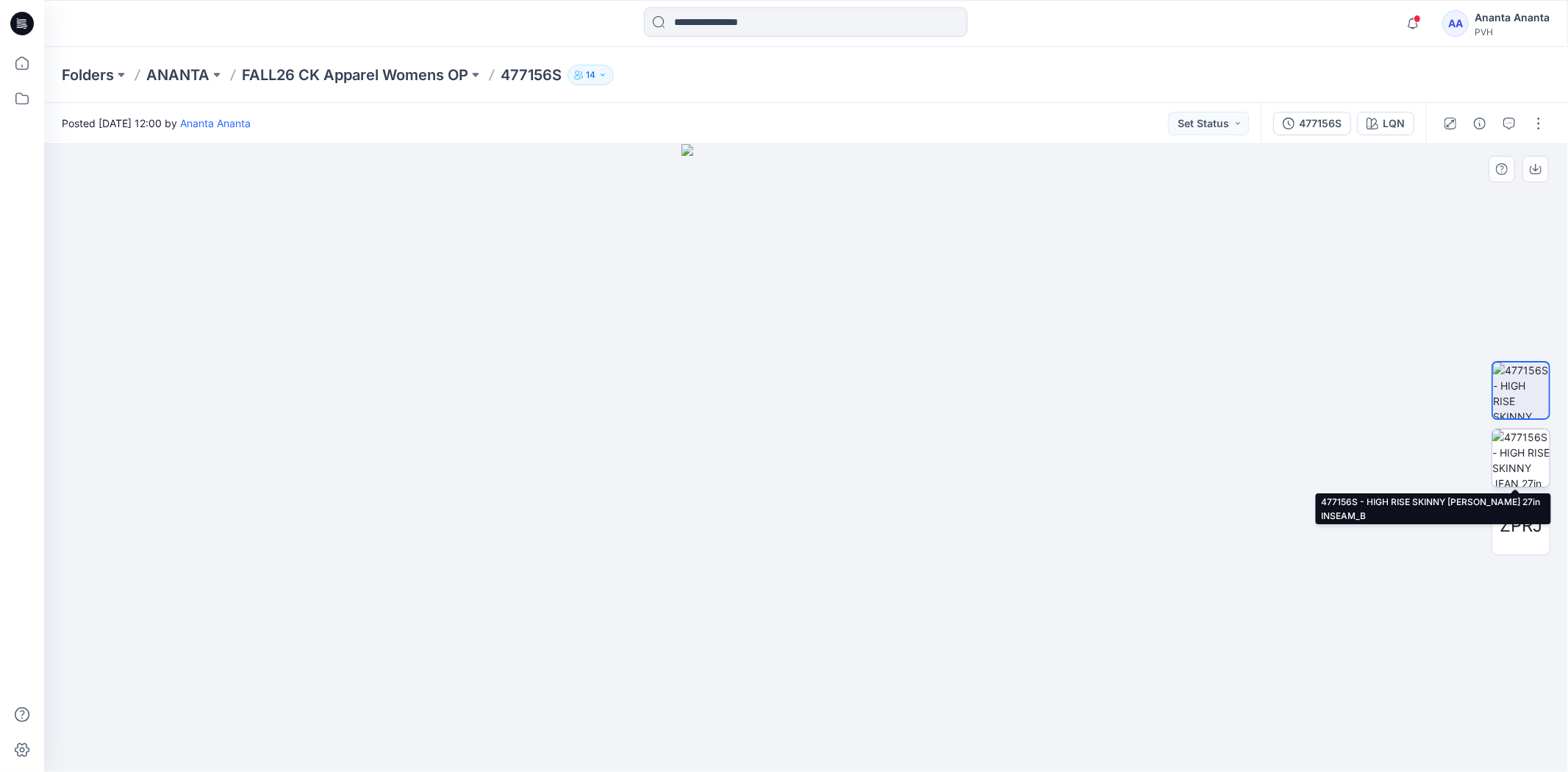
click at [1512, 461] on img at bounding box center [1520, 458] width 57 height 57
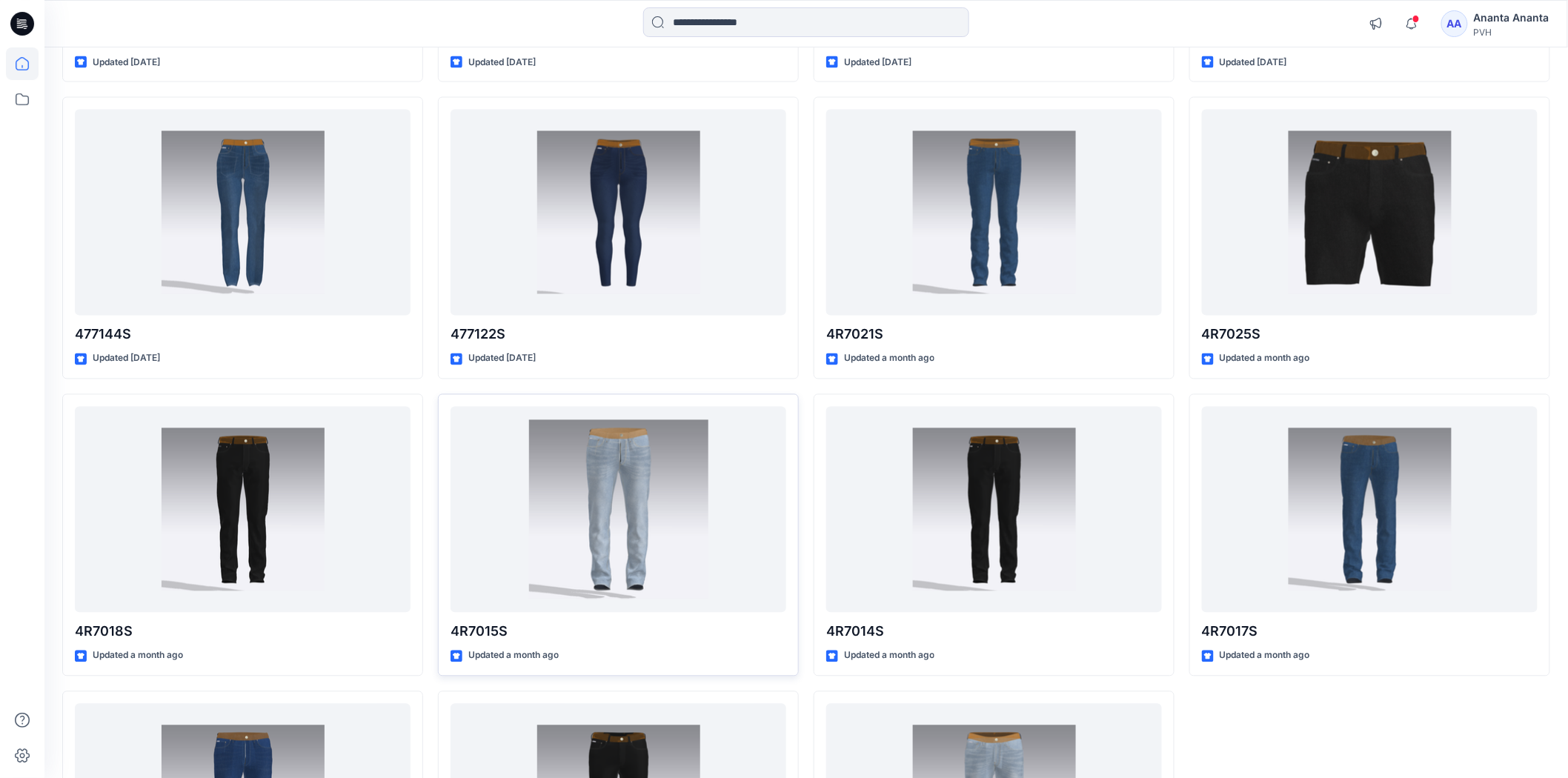
scroll to position [1216, 0]
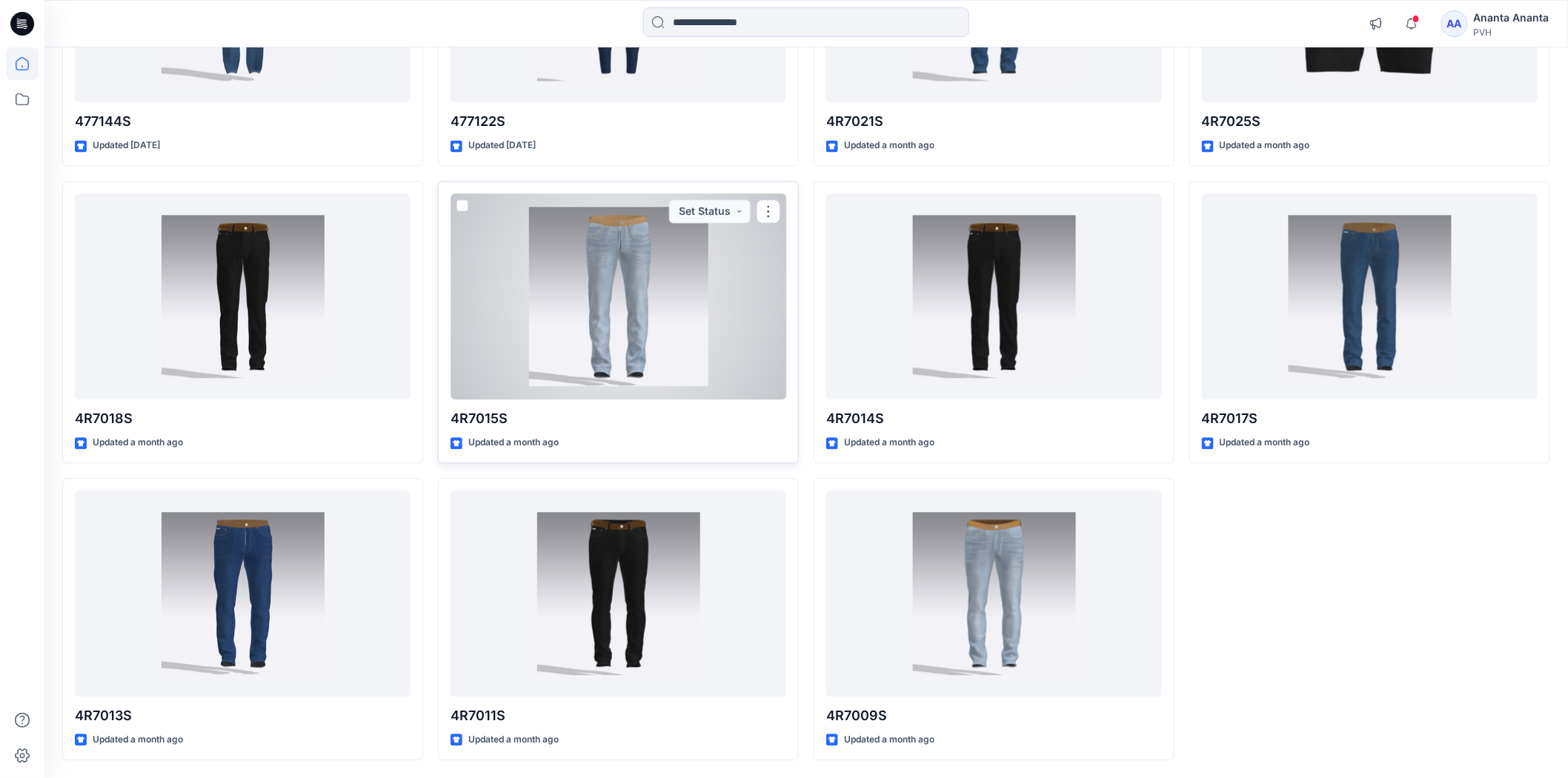
click at [657, 313] on div at bounding box center [618, 296] width 336 height 206
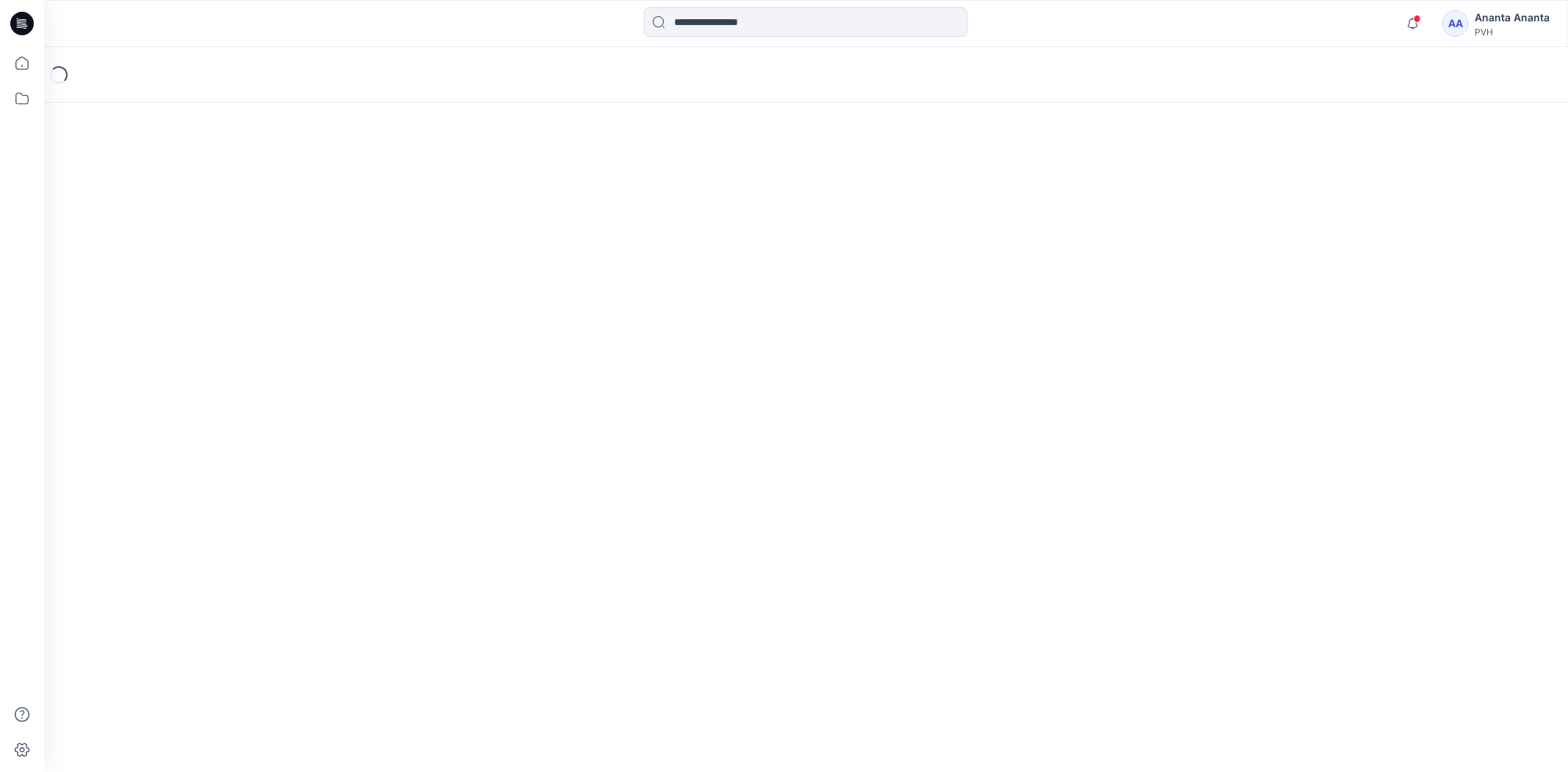
click at [651, 310] on div "Loading..." at bounding box center [806, 409] width 1524 height 725
